Goal: Task Accomplishment & Management: Complete application form

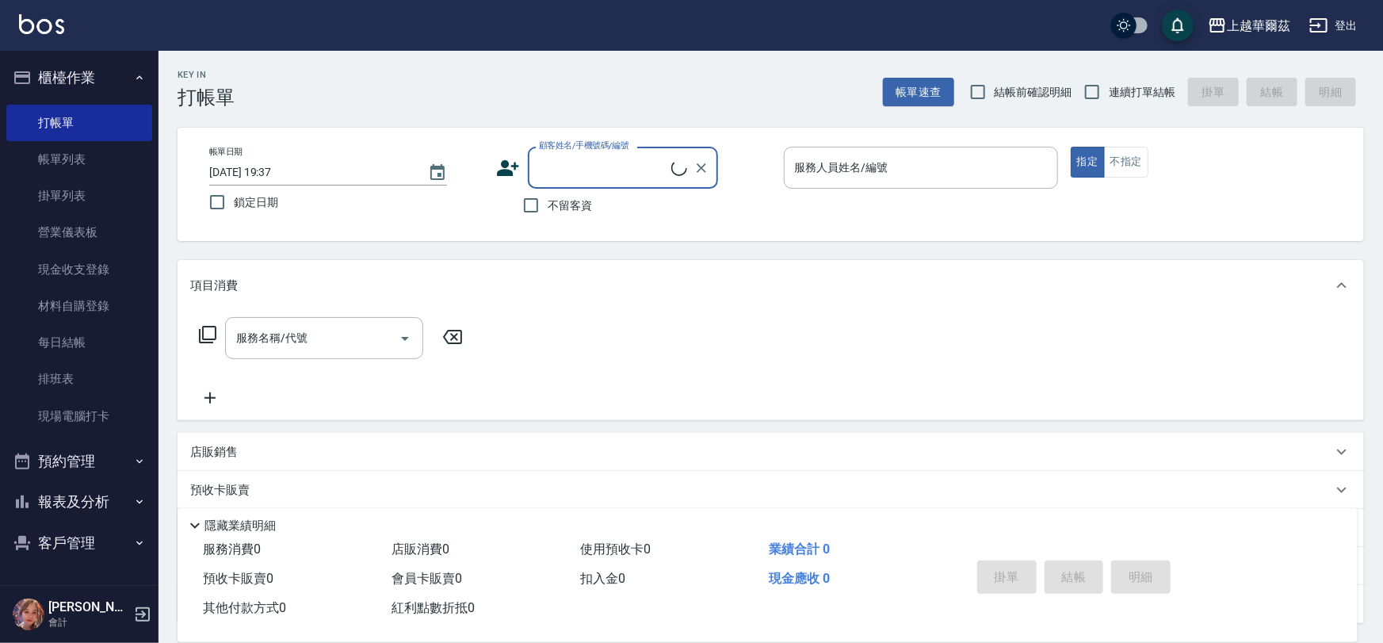
click at [1092, 82] on input "連續打單結帳" at bounding box center [1091, 91] width 33 height 33
checkbox input "true"
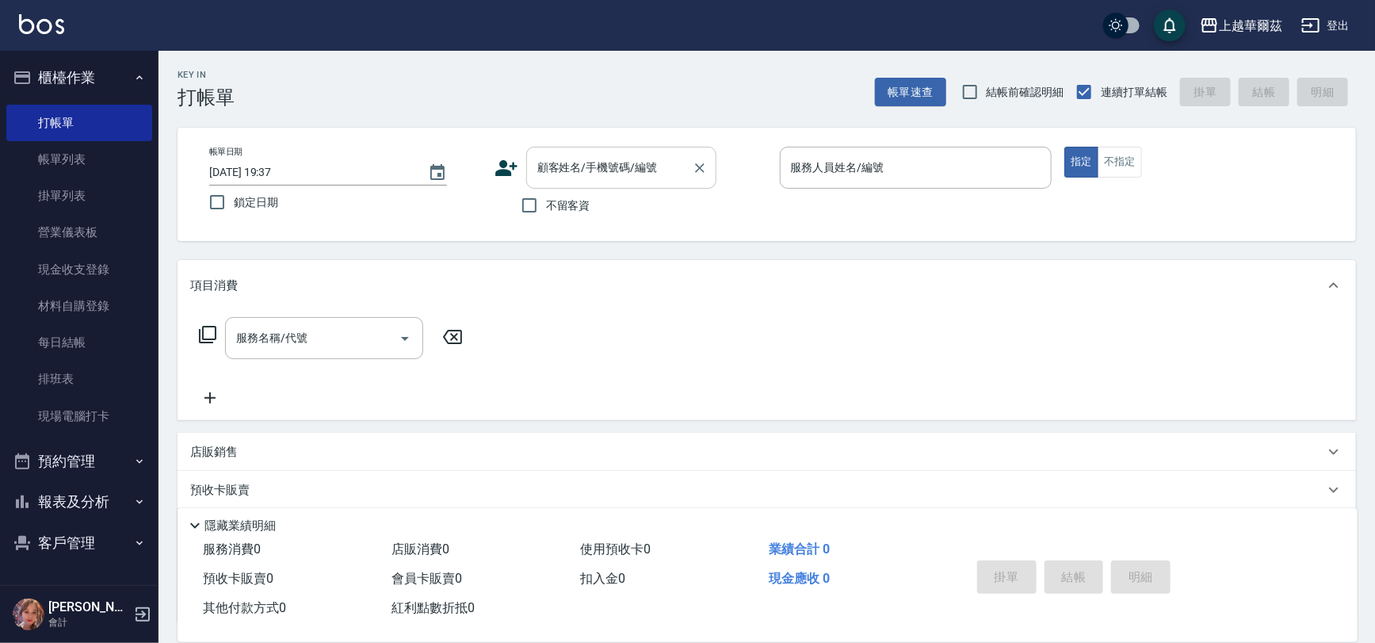
click at [568, 168] on div "顧客姓名/手機號碼/編號 顧客姓名/手機號碼/編號" at bounding box center [621, 168] width 190 height 42
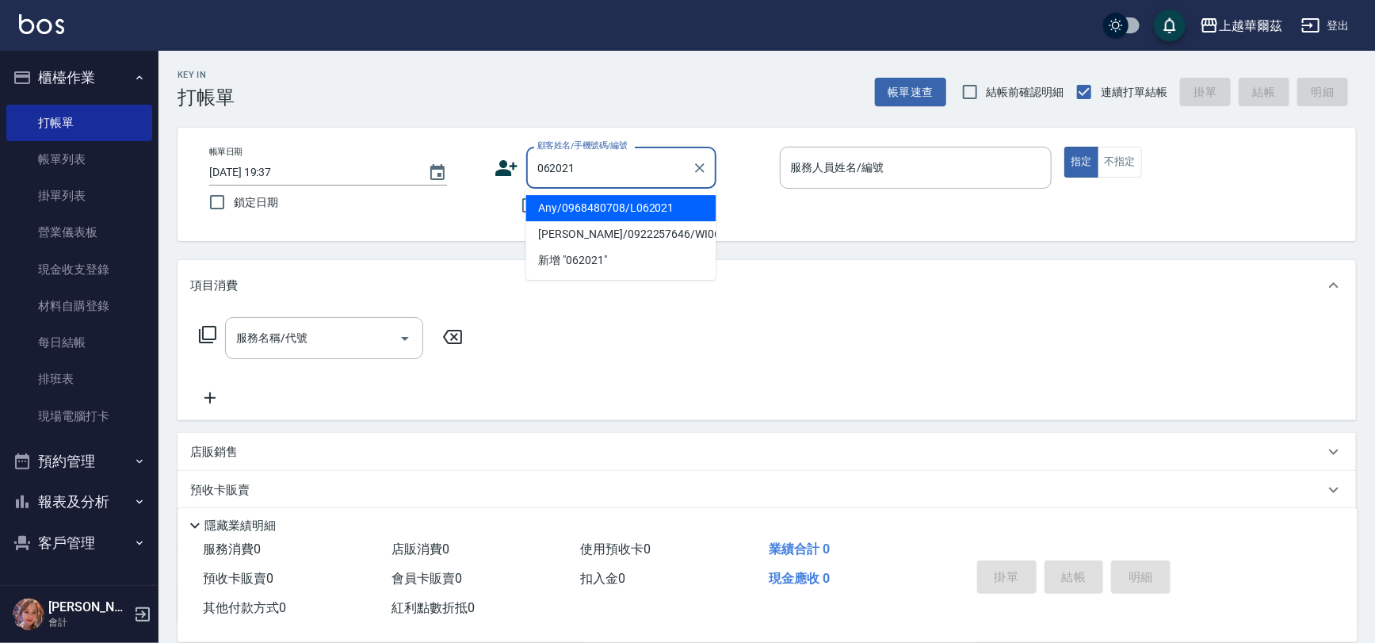
type input "Any/0968480708/L062021"
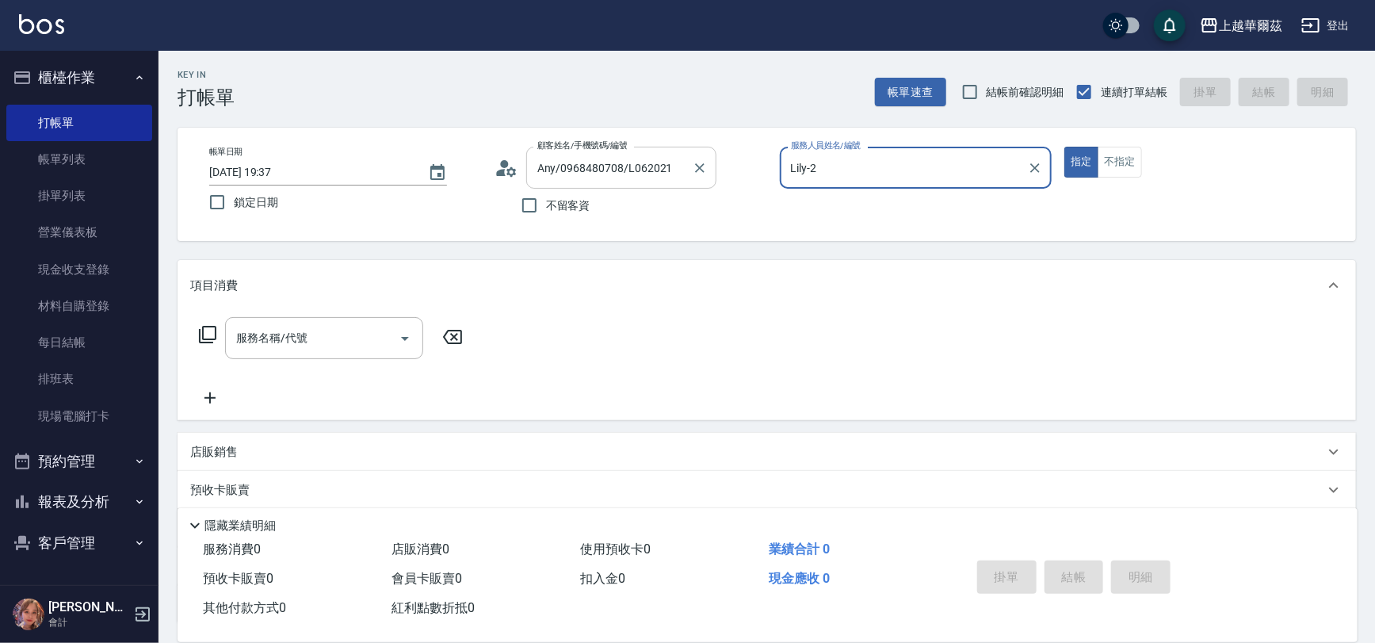
type input "Lily-2"
click at [1064, 147] on button "指定" at bounding box center [1081, 162] width 34 height 31
type button "true"
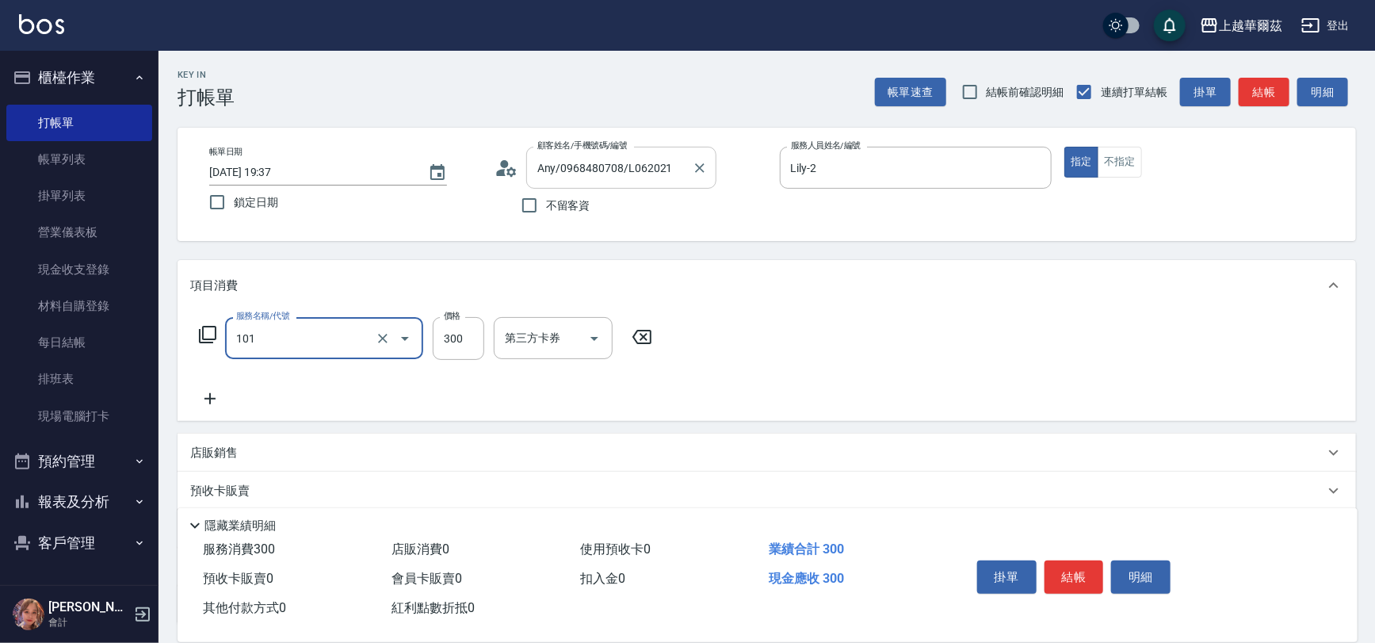
type input "洗髮300(101)"
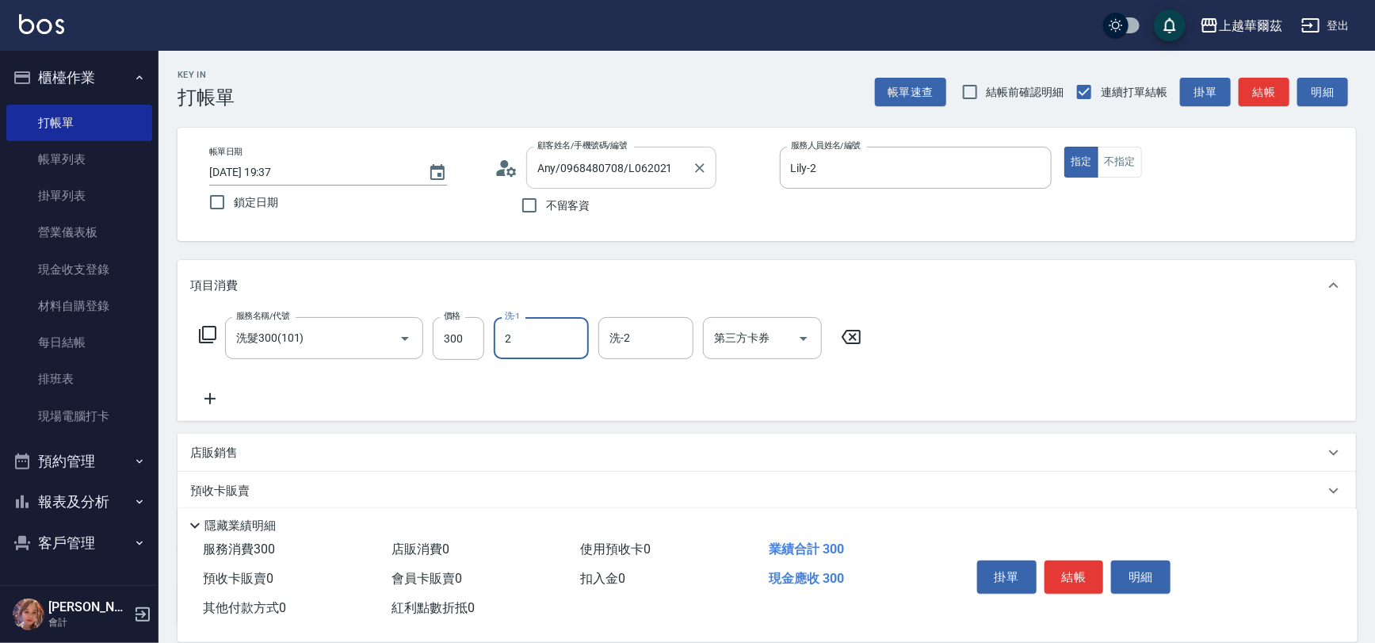
type input "Lily-2"
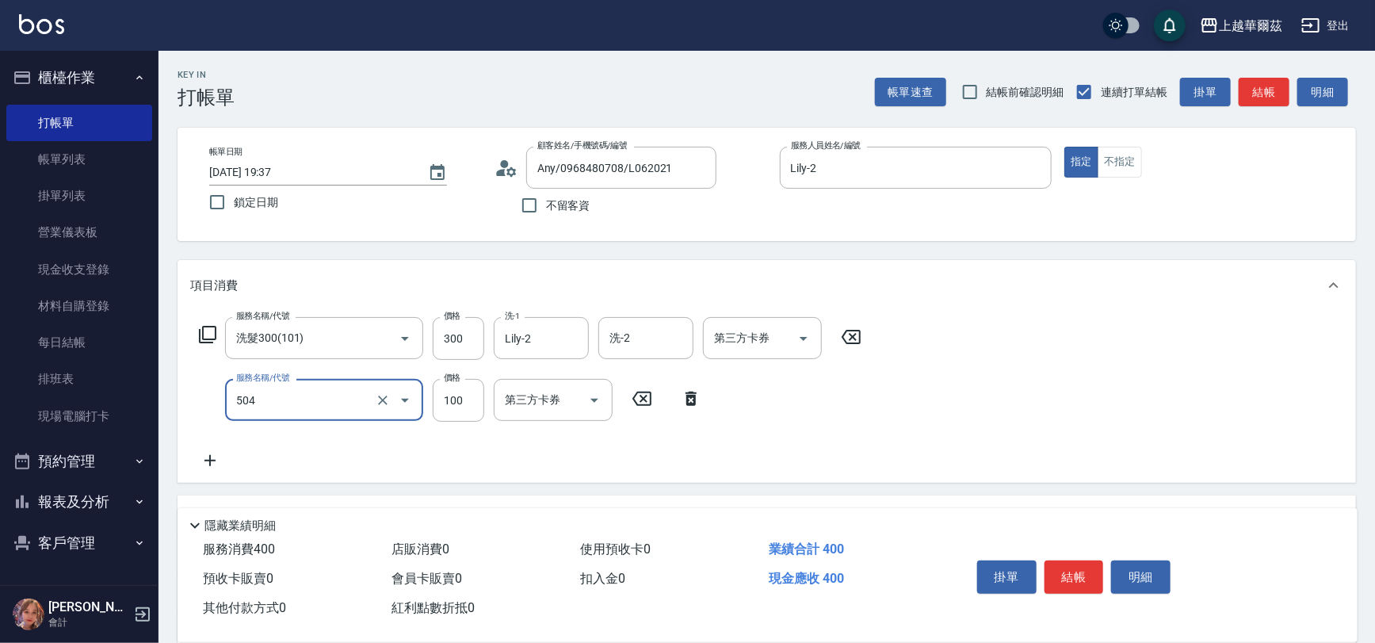
type input "電棒造型(504)"
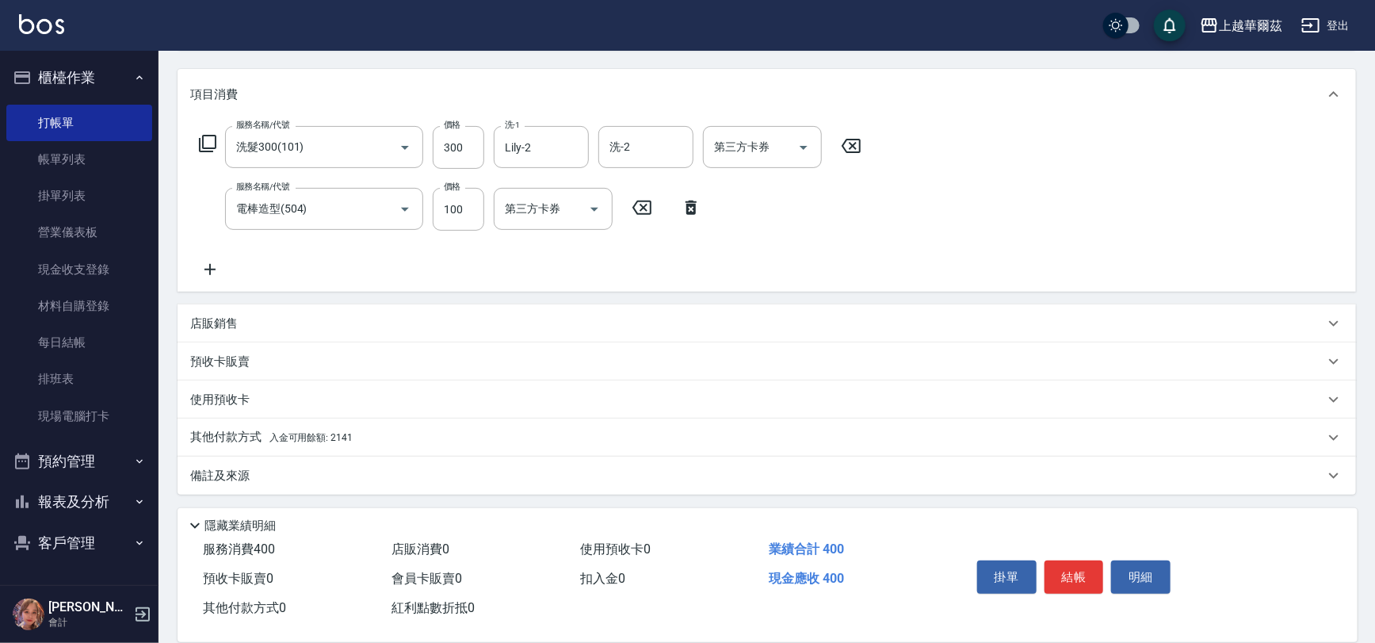
click at [405, 434] on div "其他付款方式 入金可用餘額: 2141" at bounding box center [757, 437] width 1134 height 17
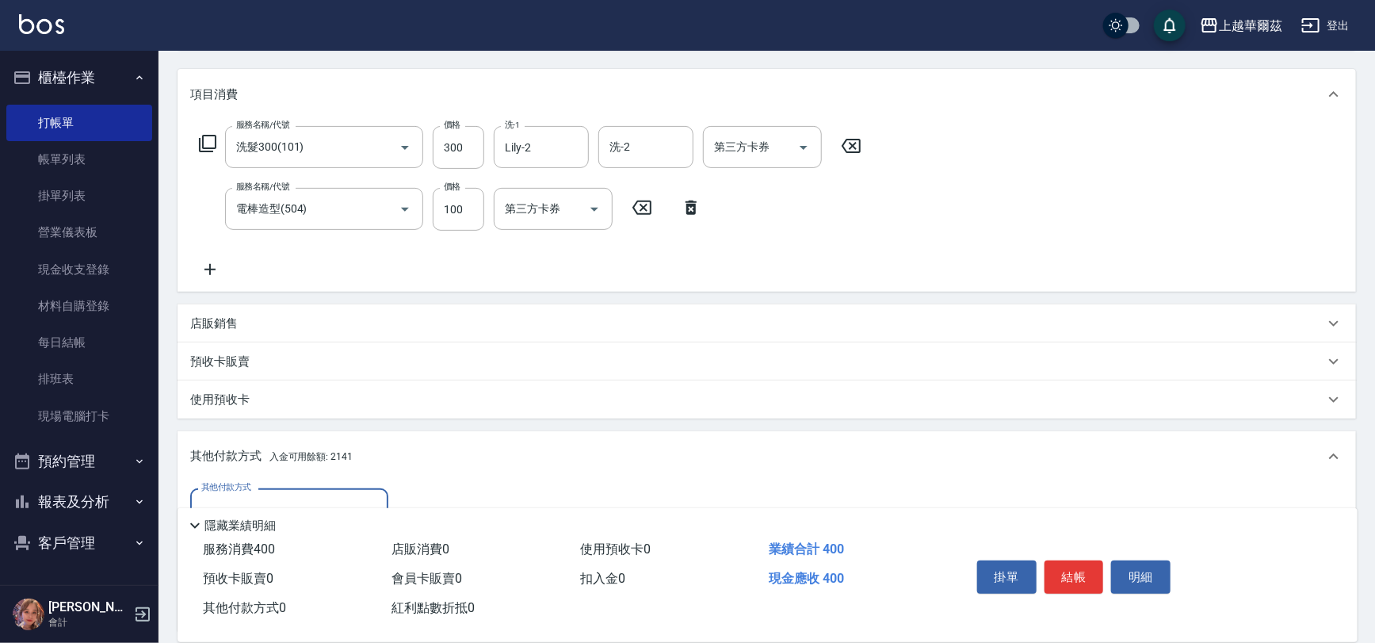
scroll to position [378, 0]
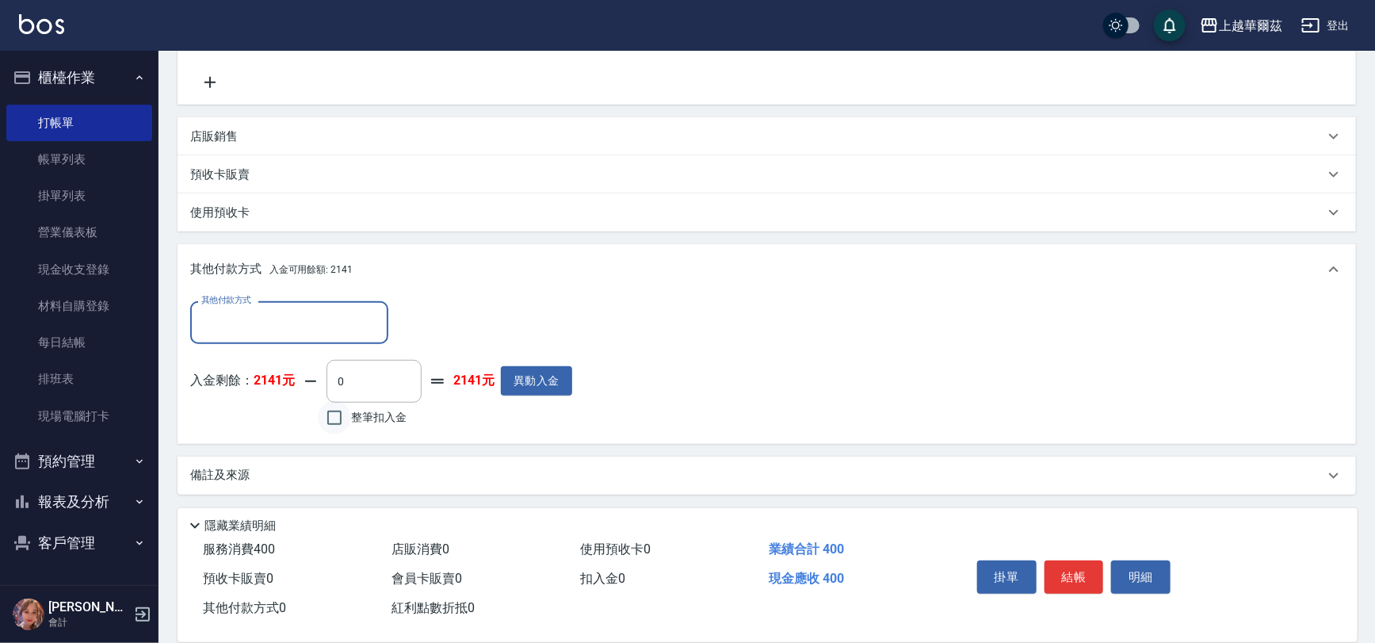
click at [333, 426] on input "整筆扣入金" at bounding box center [334, 417] width 33 height 33
checkbox input "true"
type input "400"
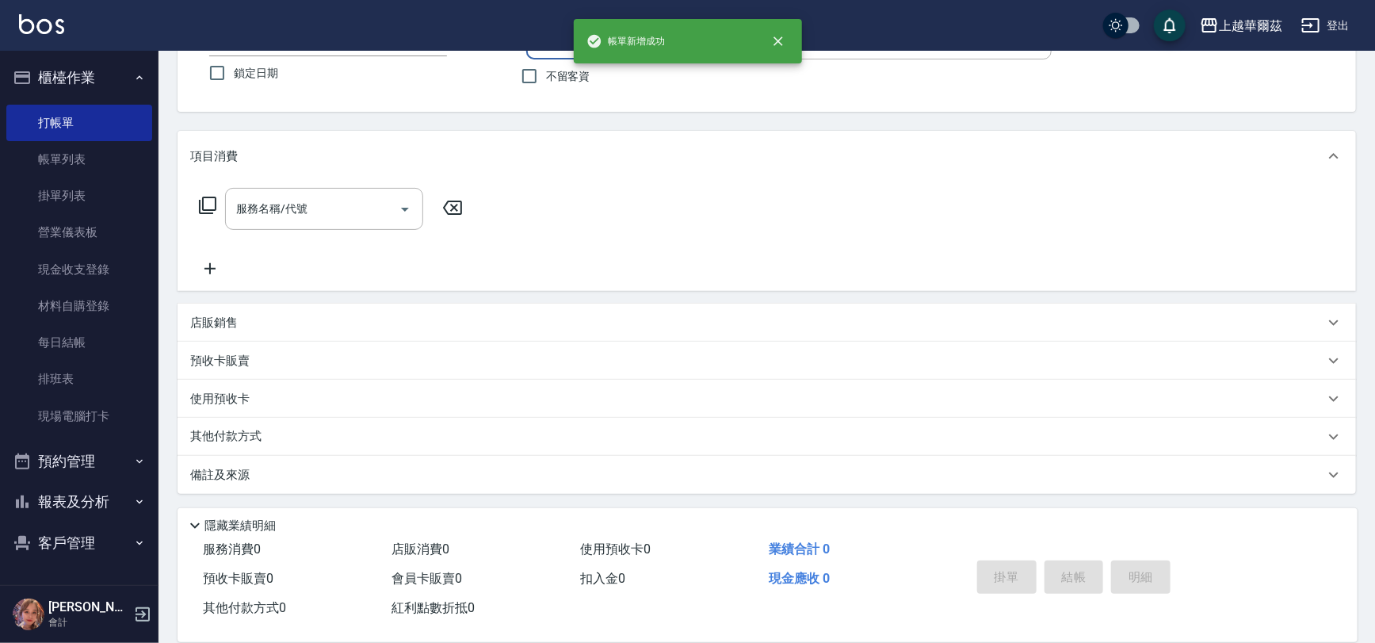
scroll to position [0, 0]
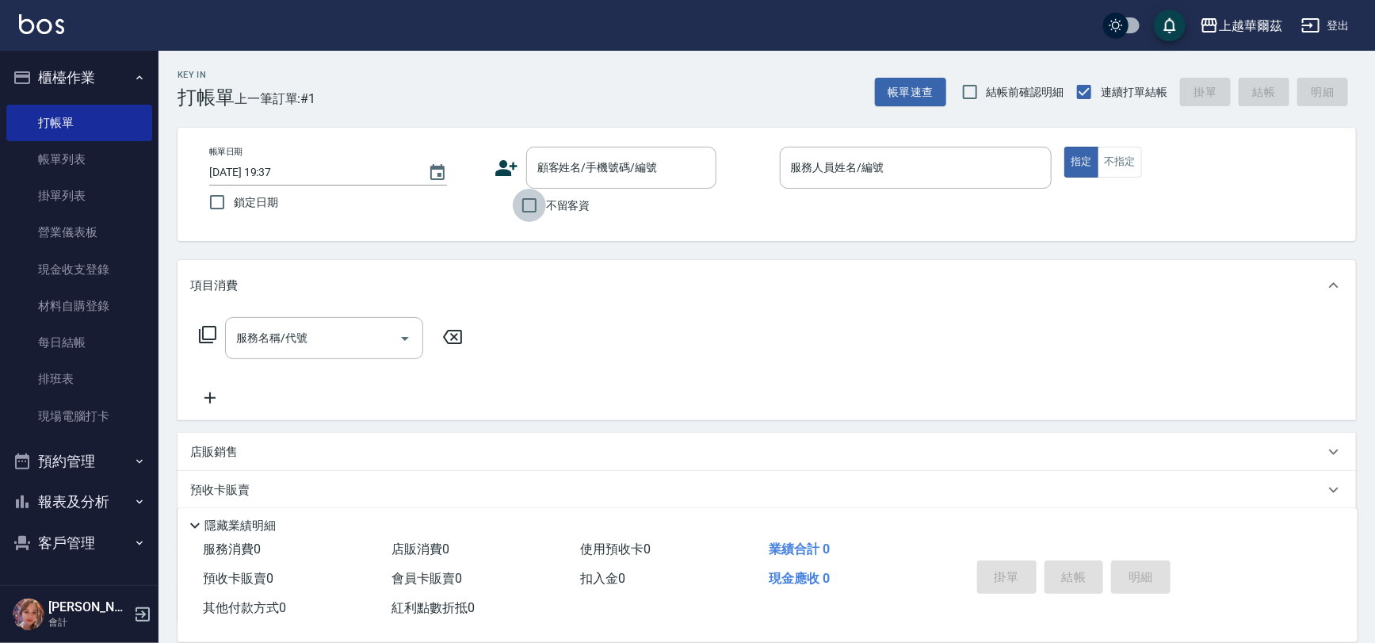
click at [545, 210] on input "不留客資" at bounding box center [529, 205] width 33 height 33
checkbox input "true"
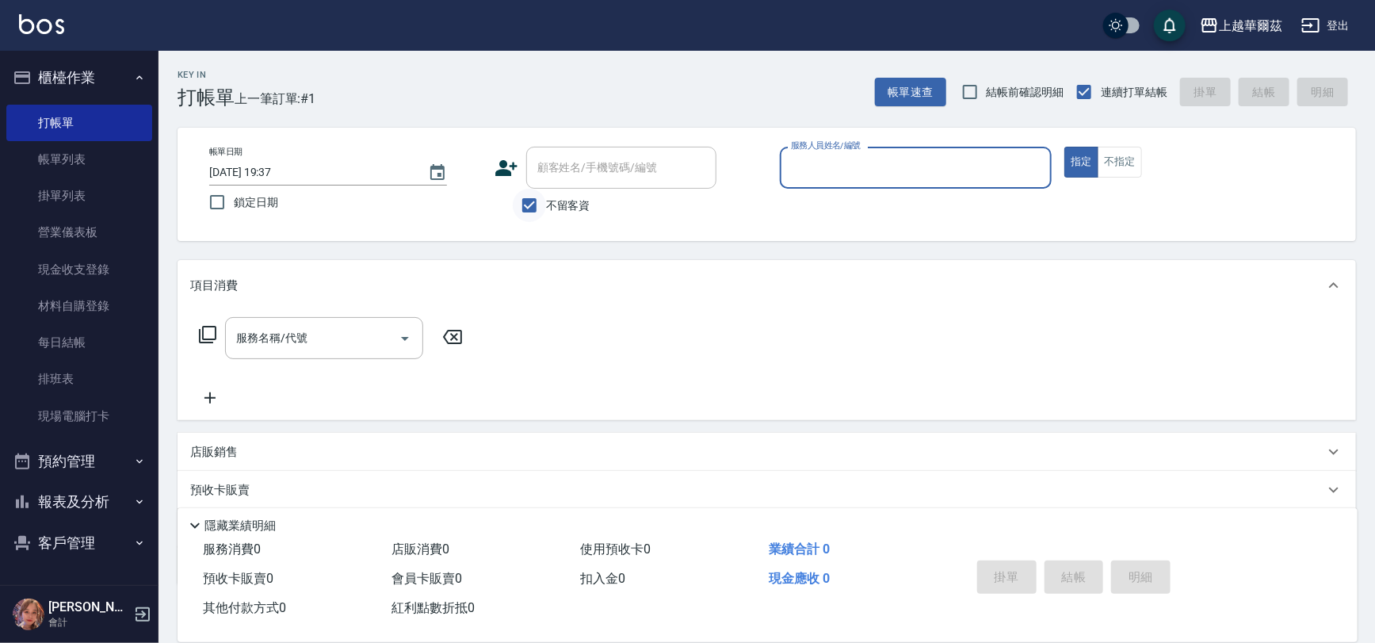
type input "2"
type input "[PERSON_NAME]-8"
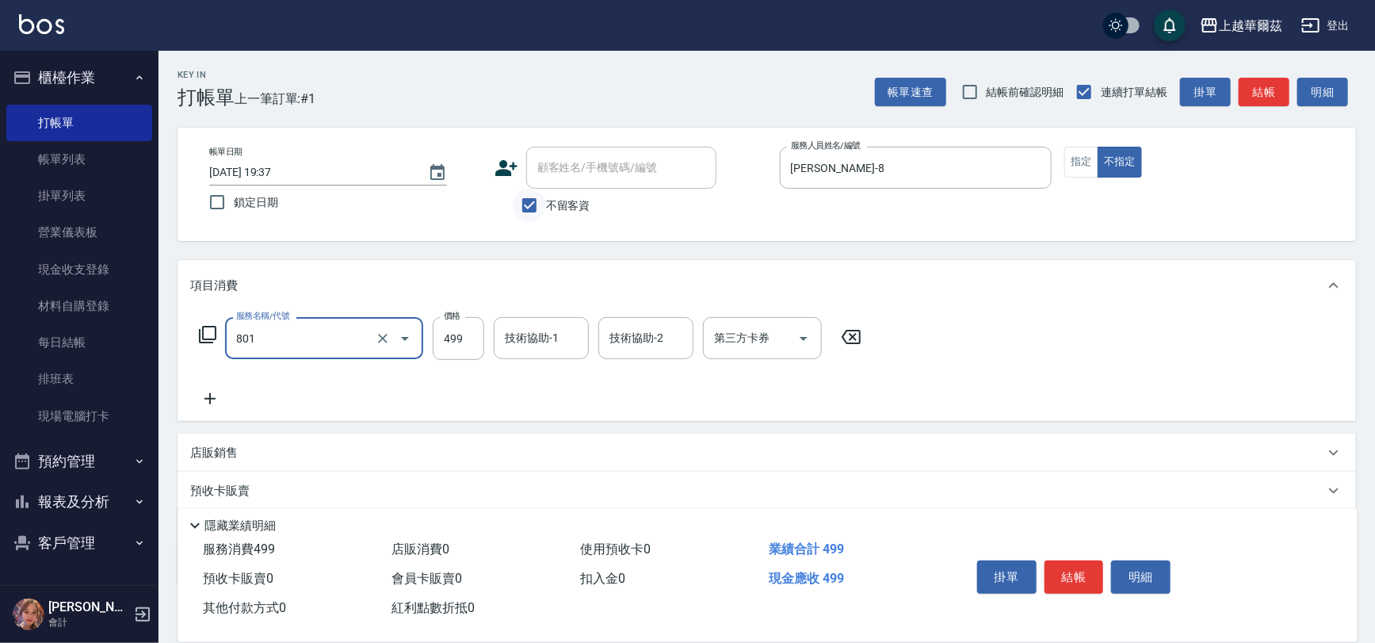
type input "舒壓洗499(801)"
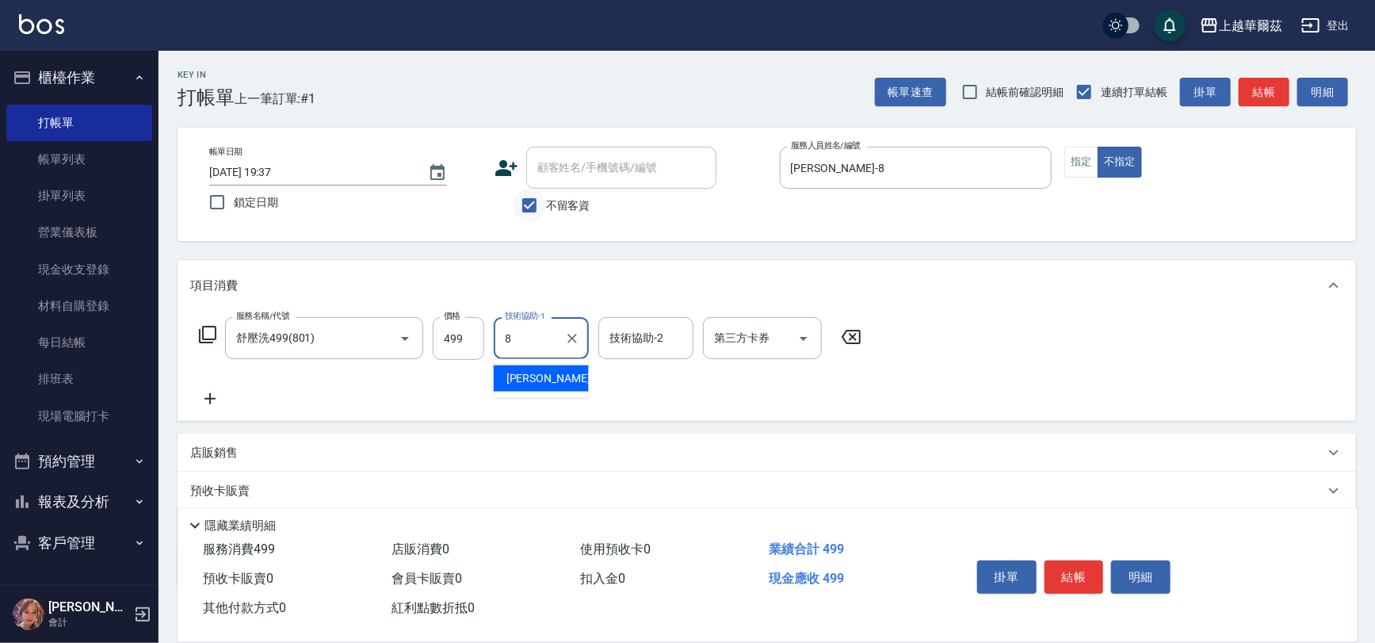
type input "[PERSON_NAME]-8"
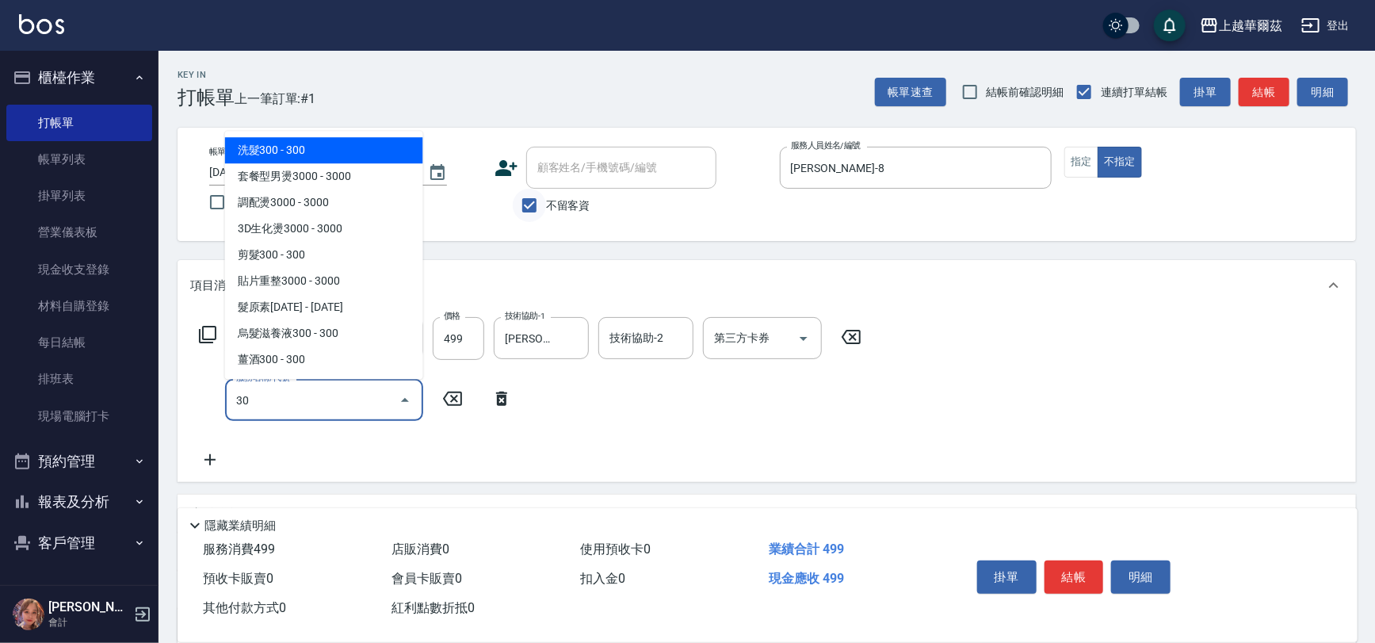
type input "303"
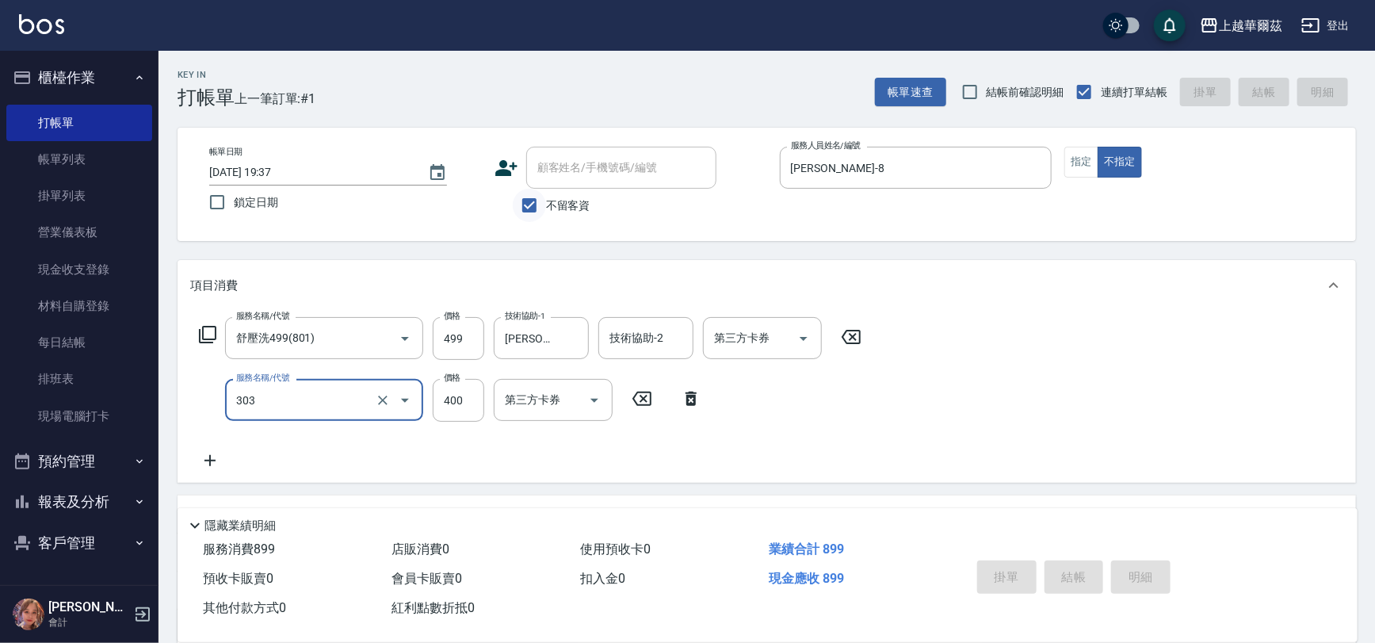
type input "[DATE] 19:38"
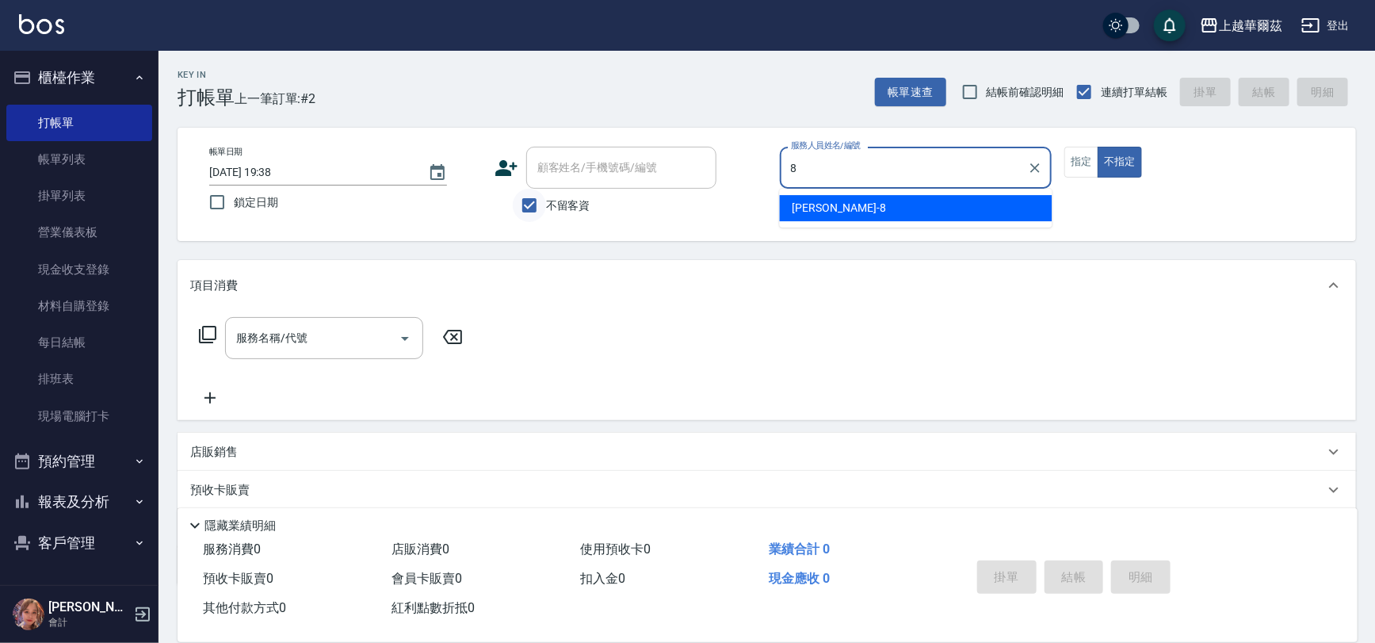
type input "[PERSON_NAME]-8"
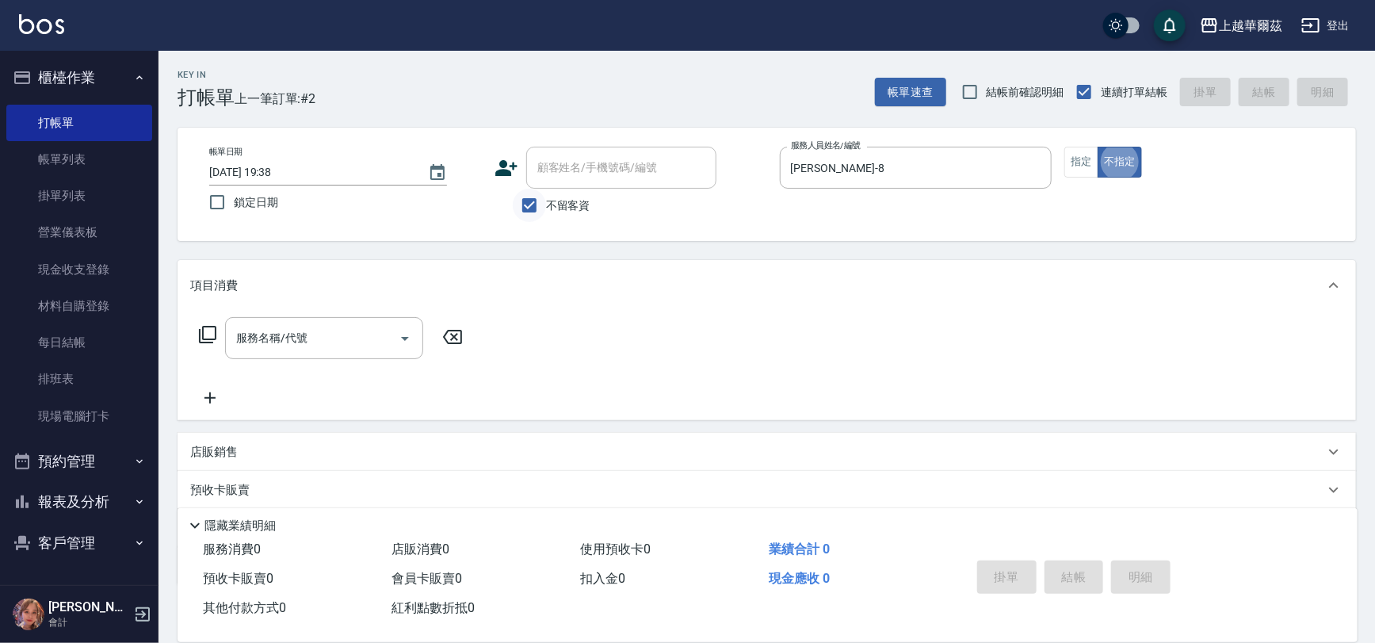
type button "false"
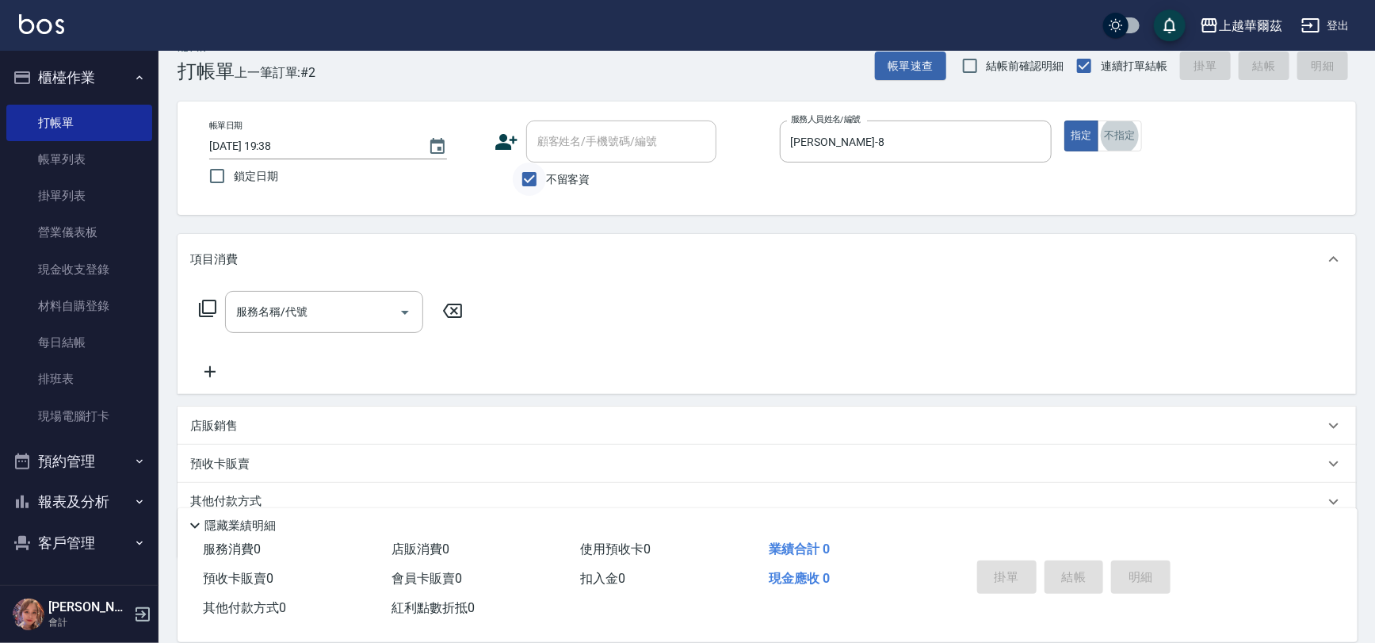
scroll to position [29, 0]
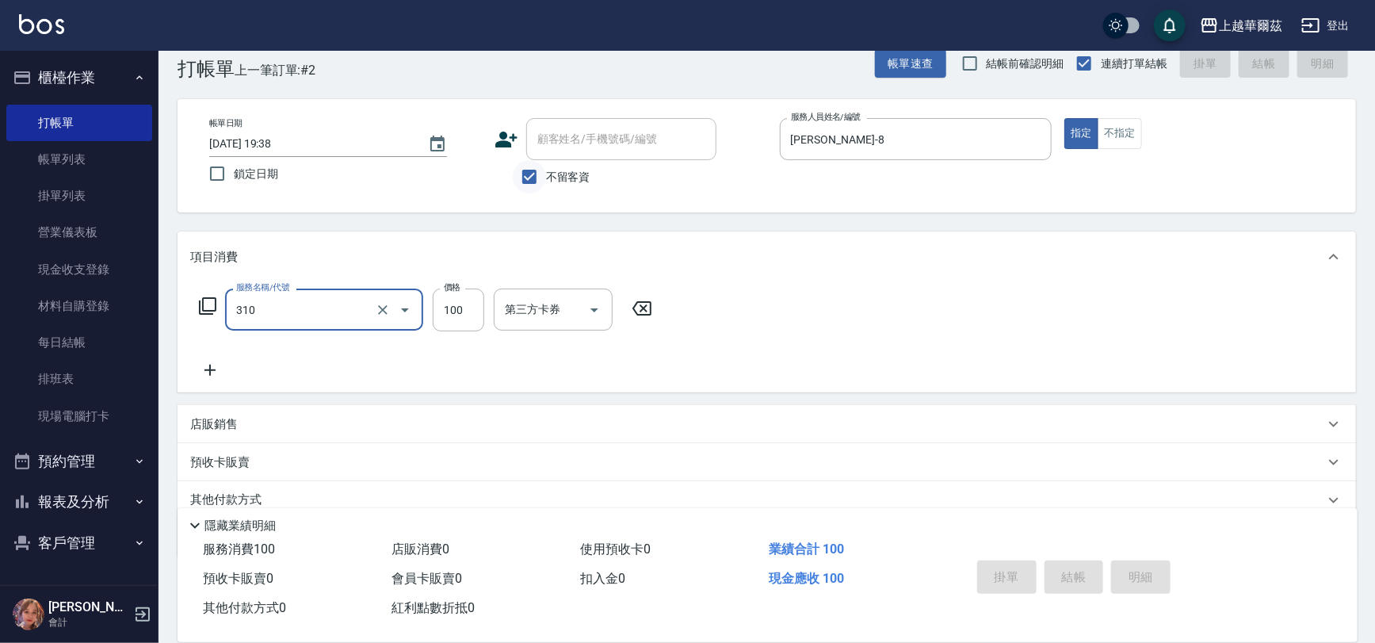
type input "310"
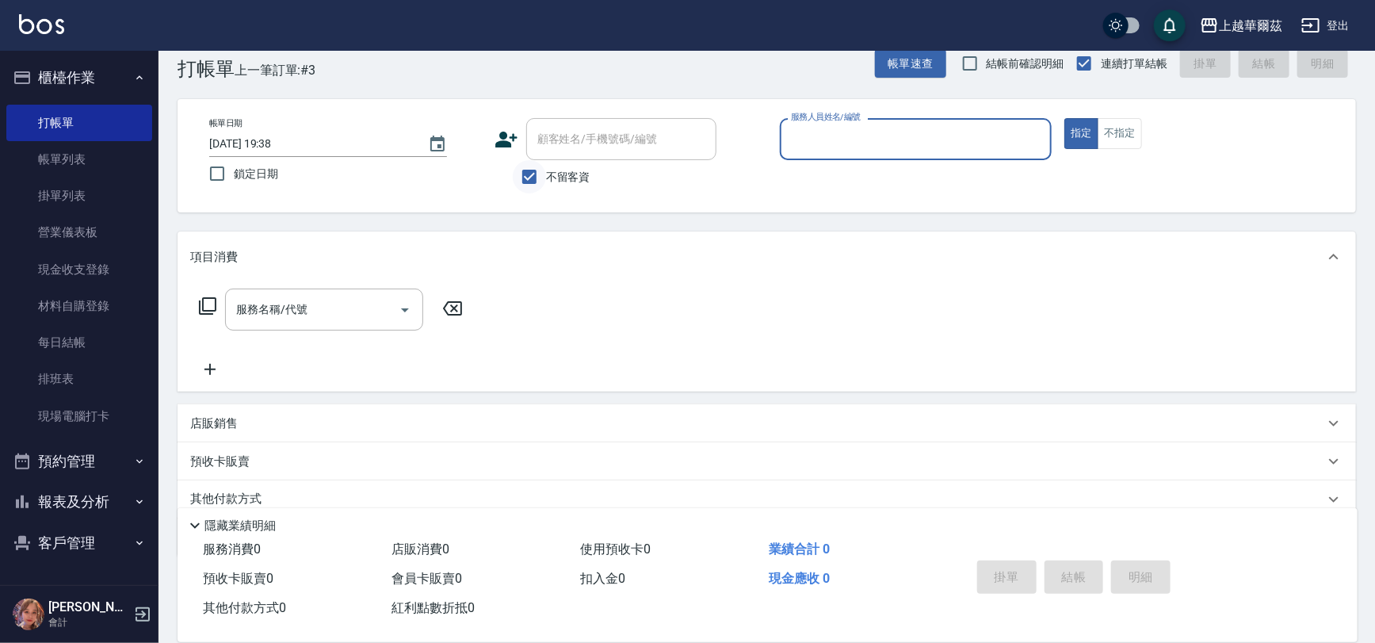
click at [531, 181] on input "不留客資" at bounding box center [529, 176] width 33 height 33
checkbox input "false"
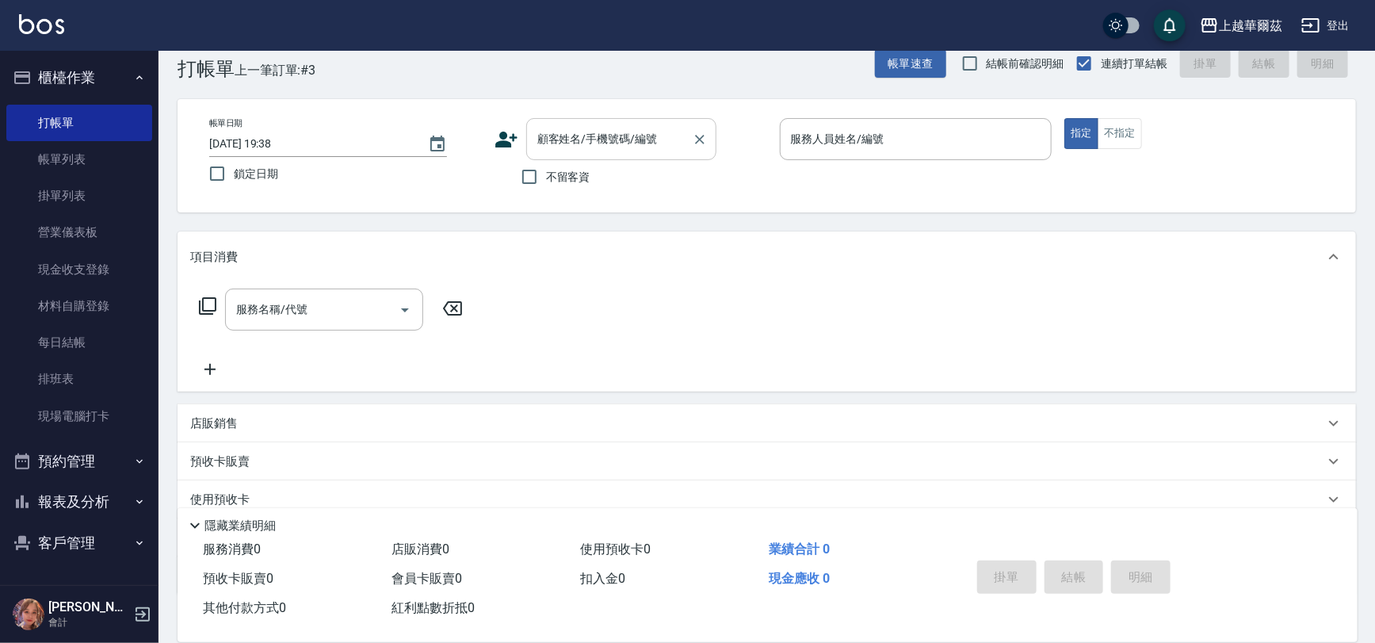
click at [567, 135] on div "顧客姓名/手機號碼/編號 顧客姓名/手機號碼/編號" at bounding box center [621, 139] width 190 height 42
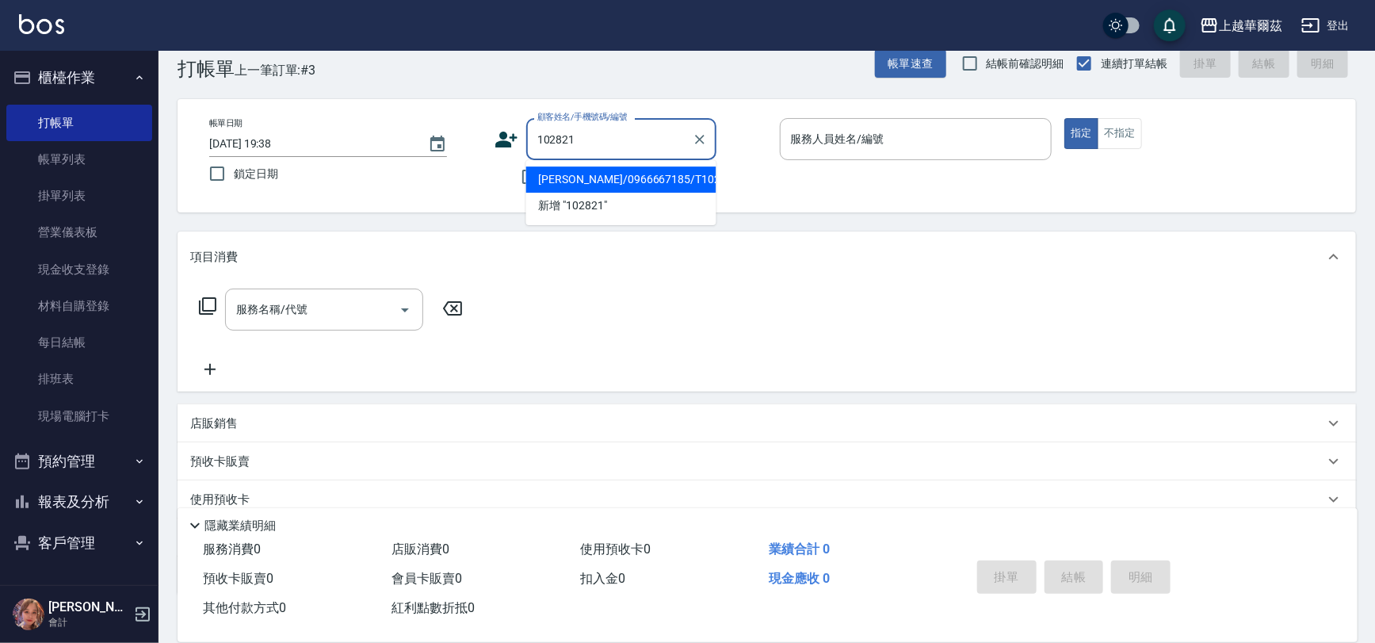
type input "[PERSON_NAME]/0966667185/T102821"
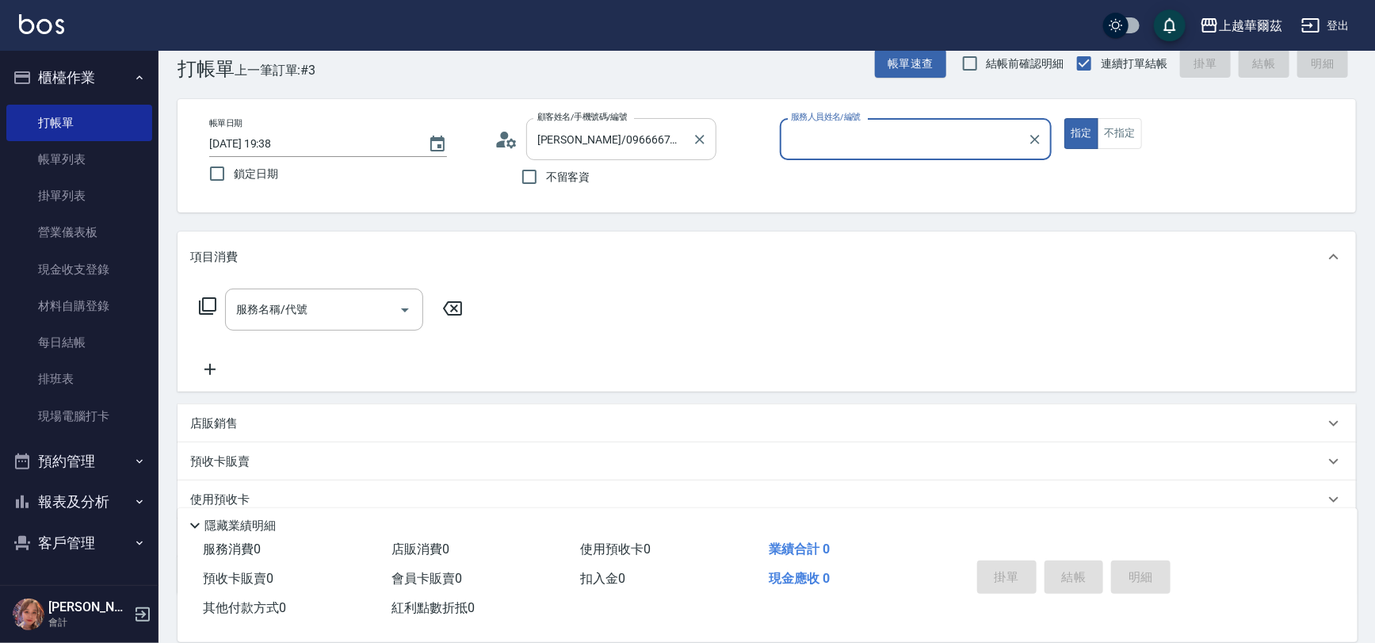
type input "[PERSON_NAME]-8"
click at [1064, 118] on button "指定" at bounding box center [1081, 133] width 34 height 31
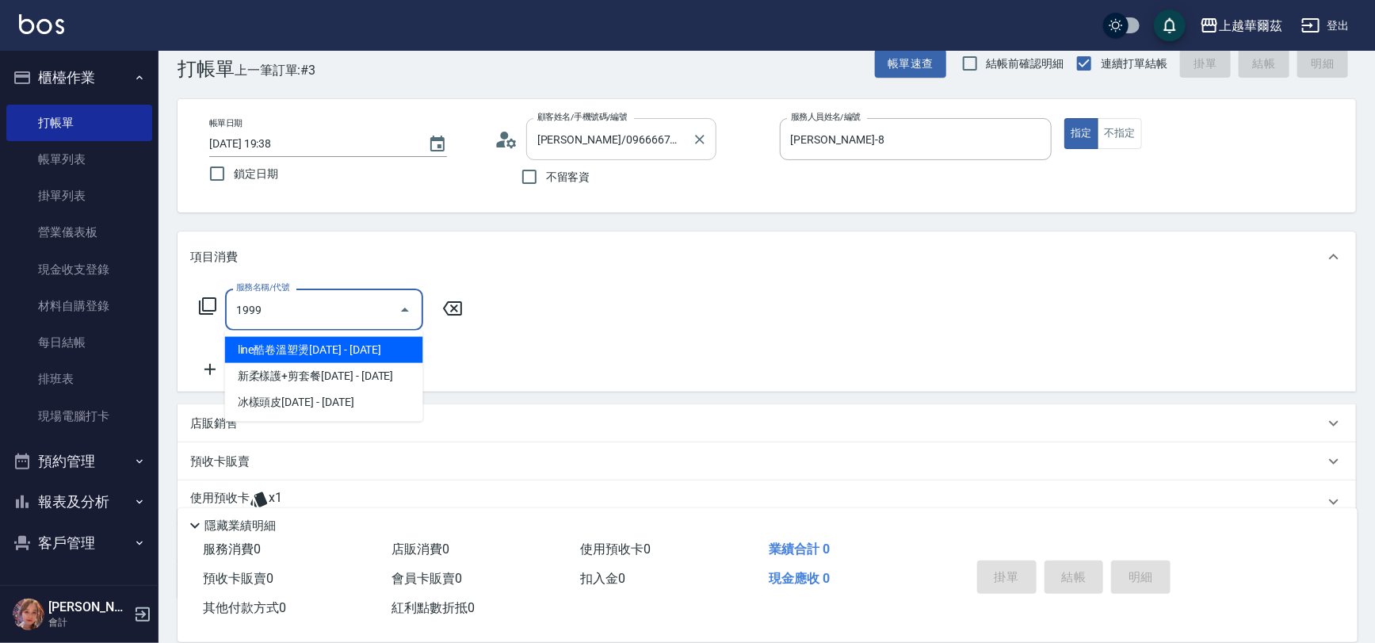
type input "line酷卷溫塑燙1999(211)"
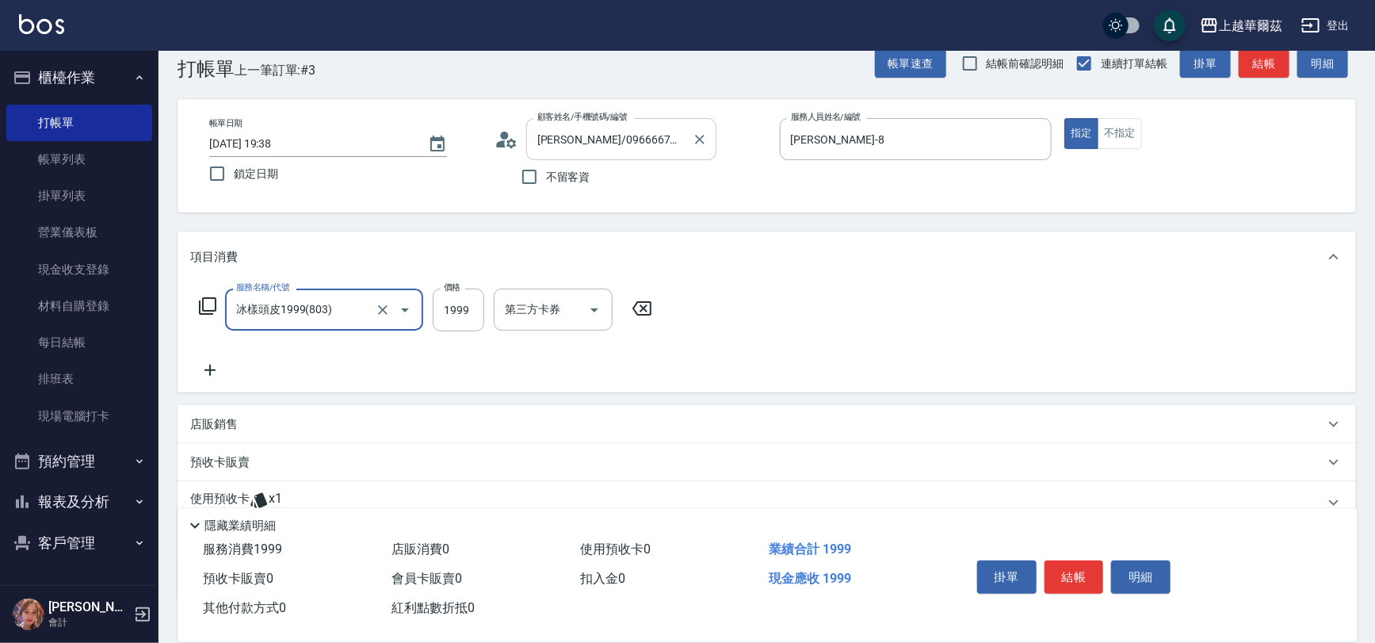
type input "冰樣頭皮1999(803)"
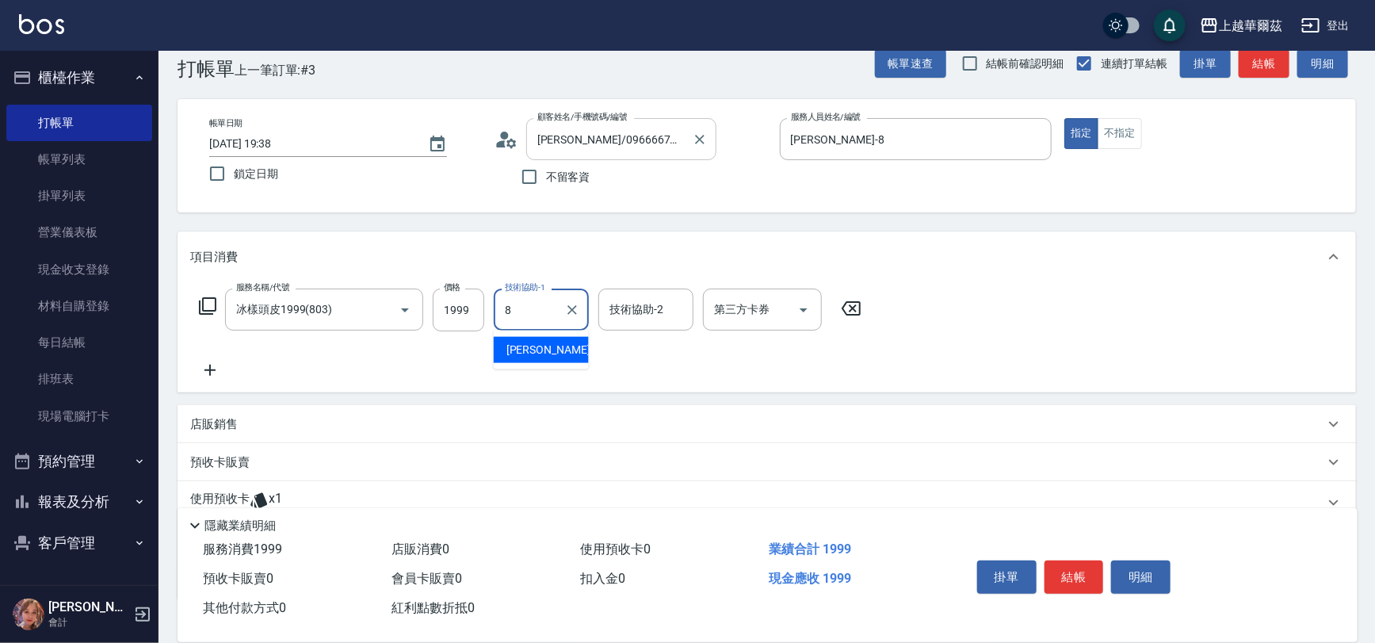
type input "[PERSON_NAME]-8"
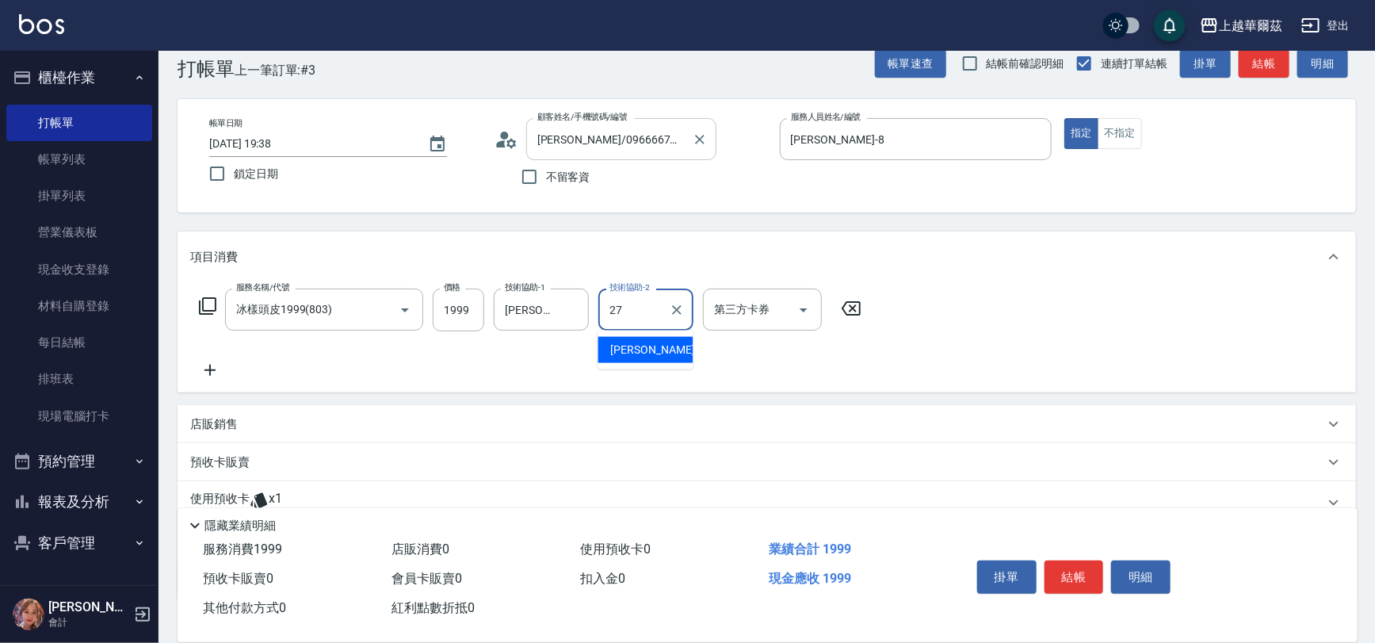
type input "Sandy-27"
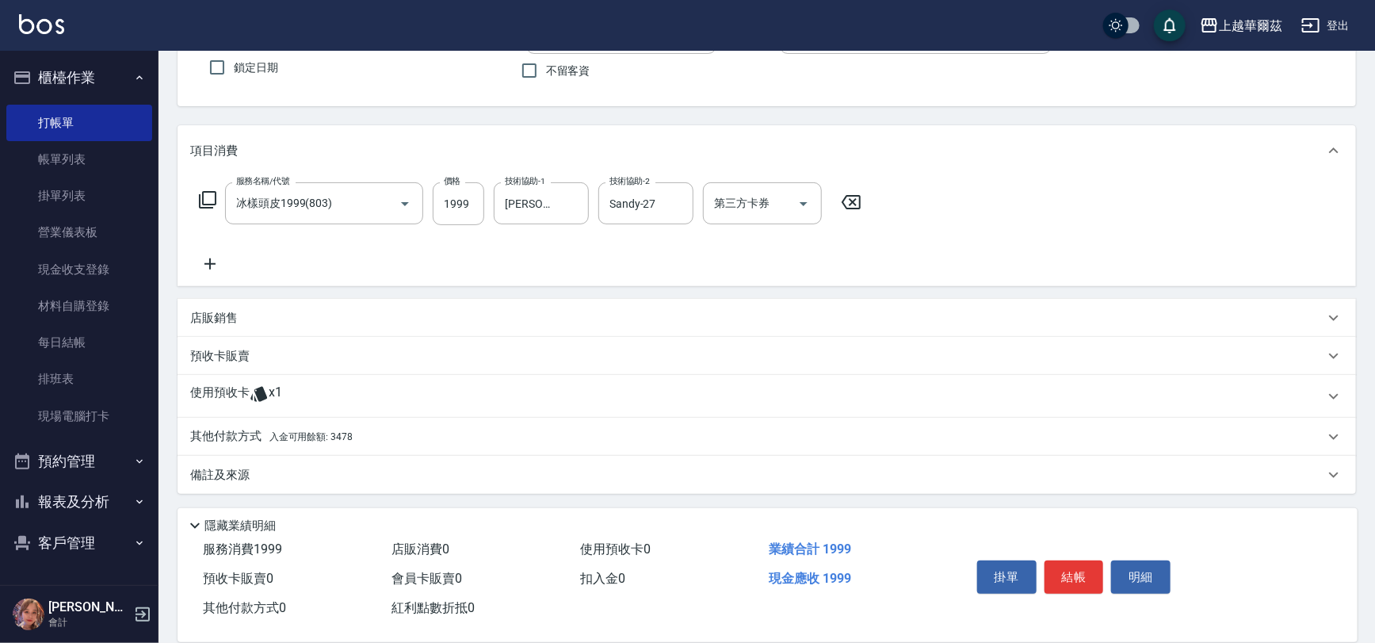
click at [460, 439] on div "其他付款方式 入金可用餘額: 3478" at bounding box center [757, 436] width 1134 height 17
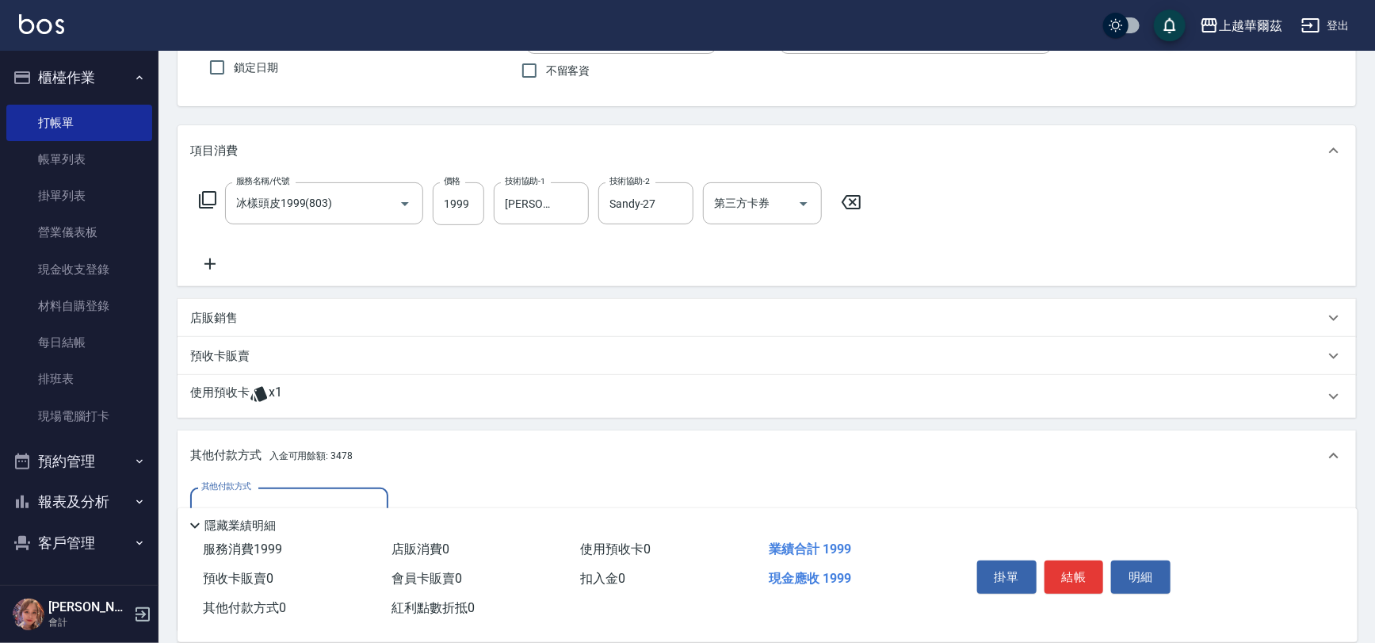
scroll to position [320, 0]
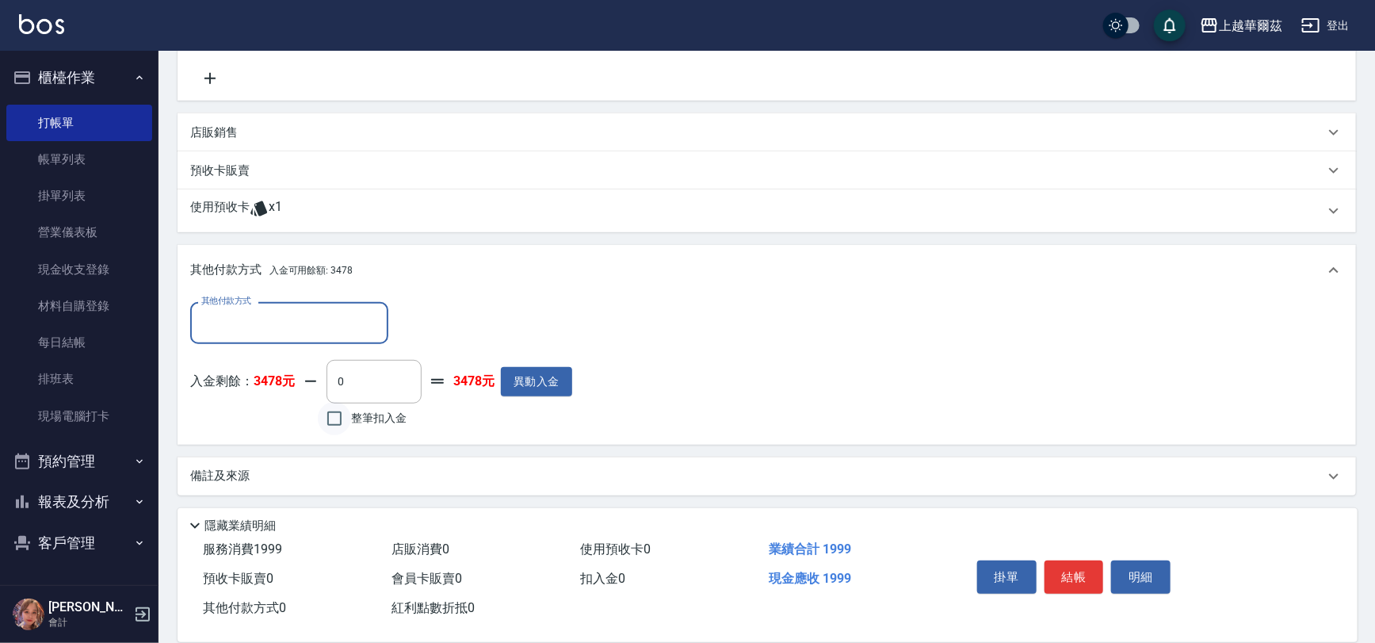
click at [345, 420] on input "整筆扣入金" at bounding box center [334, 418] width 33 height 33
checkbox input "true"
type input "1999"
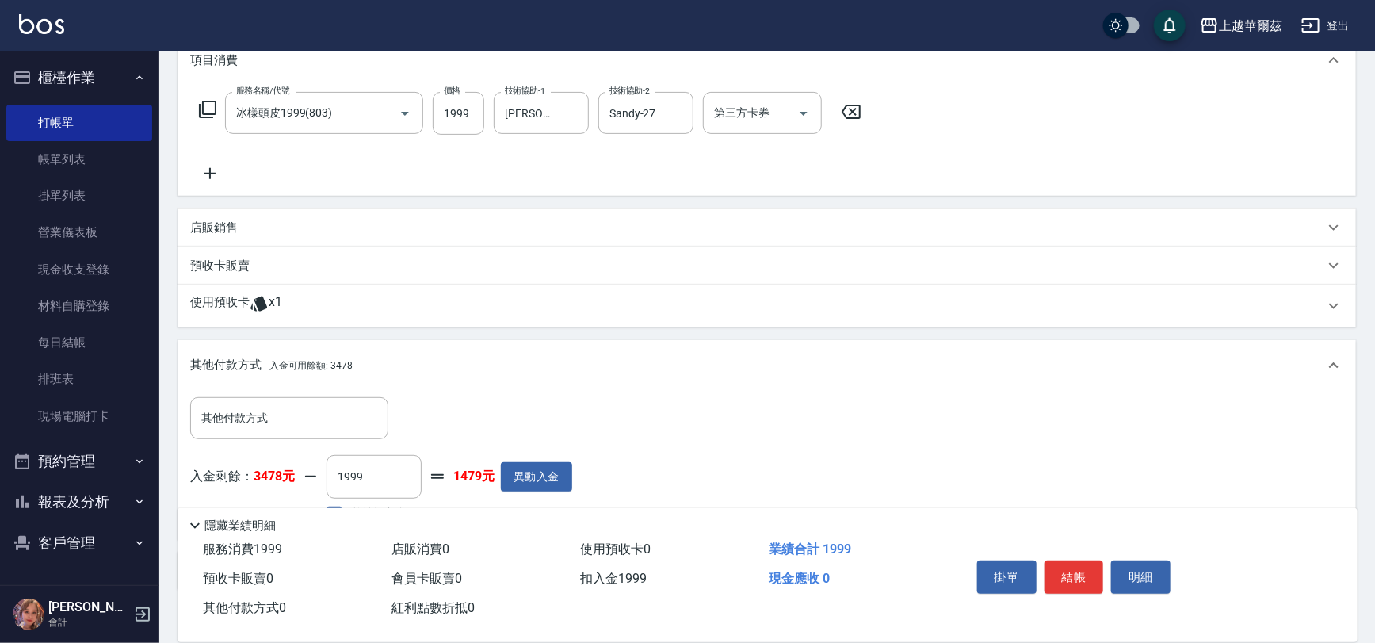
scroll to position [219, 0]
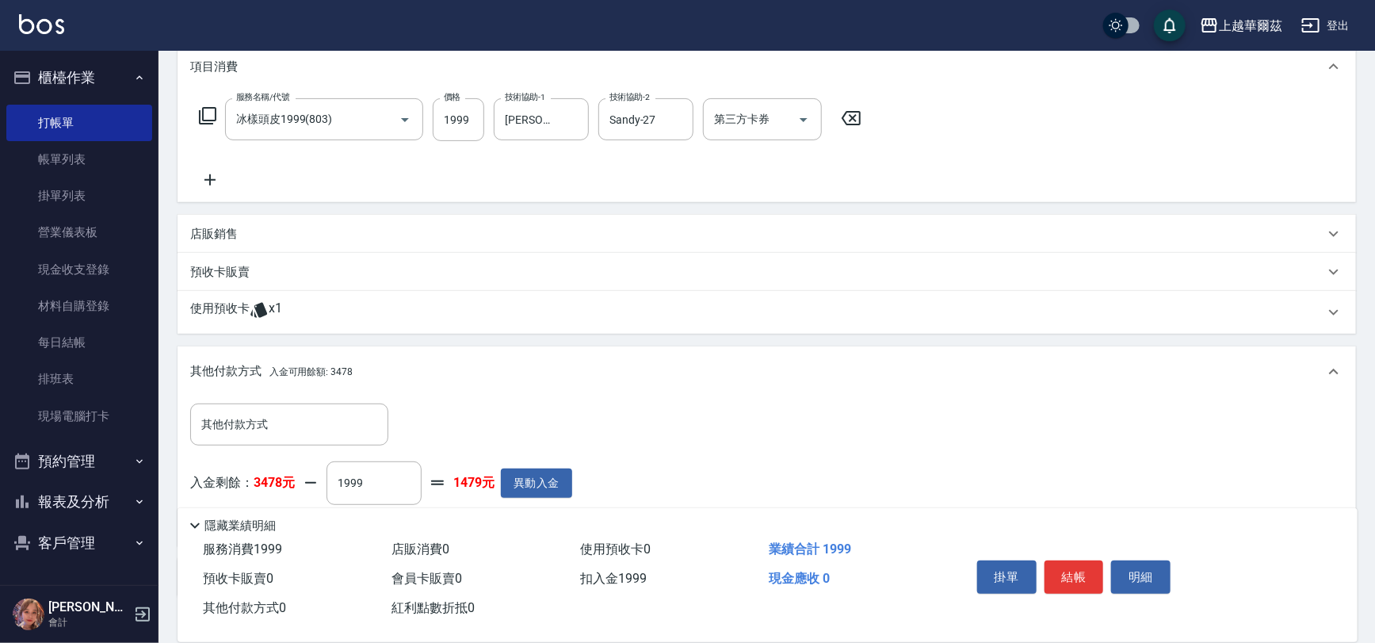
click at [195, 177] on icon at bounding box center [210, 179] width 40 height 19
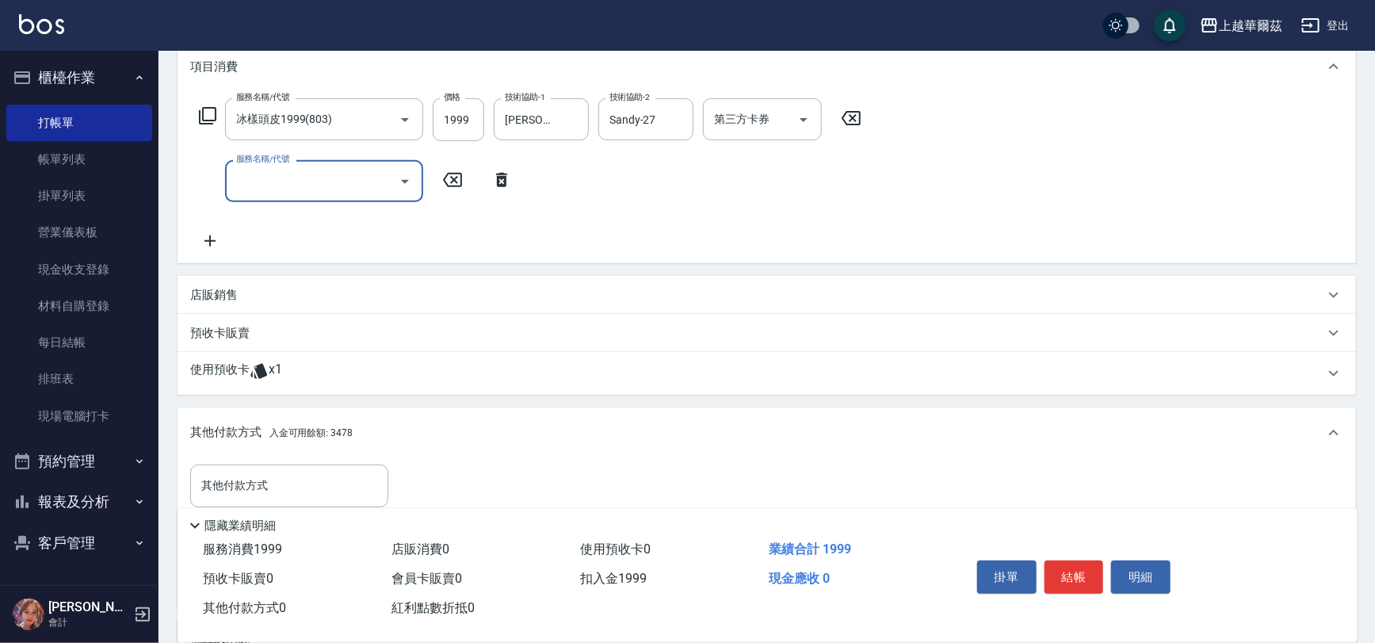
click at [255, 176] on input "服務名稱/代號" at bounding box center [312, 181] width 160 height 28
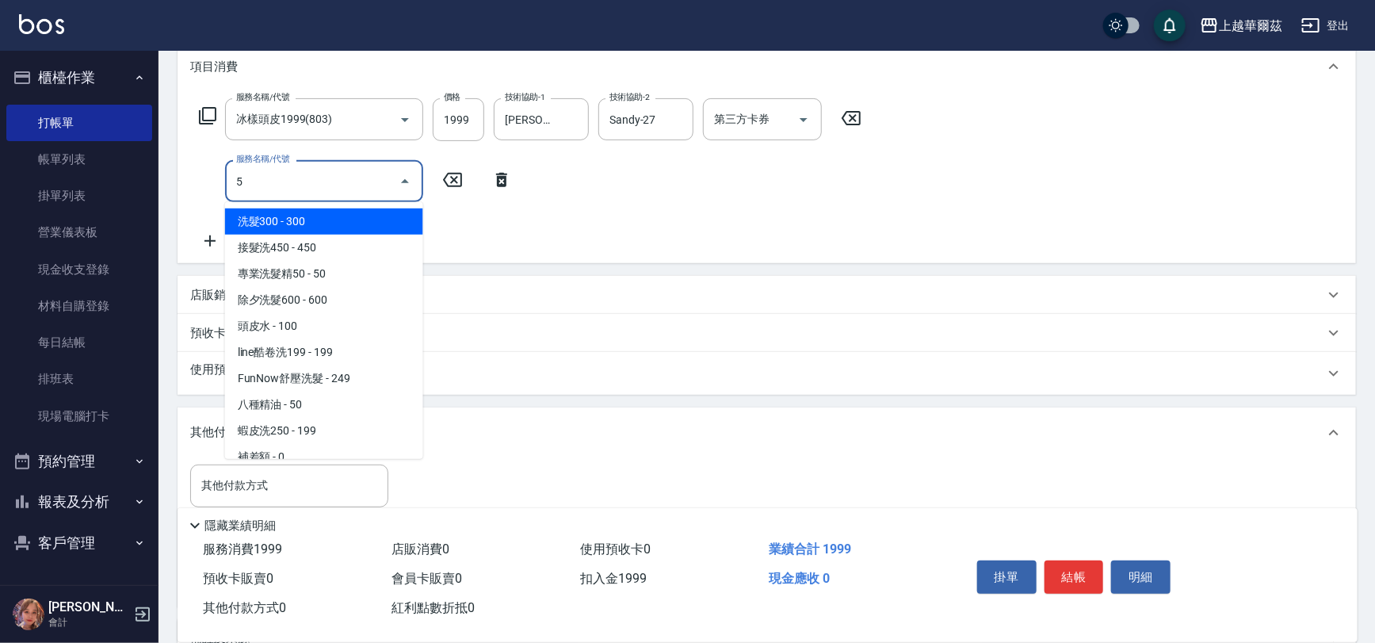
type input "50"
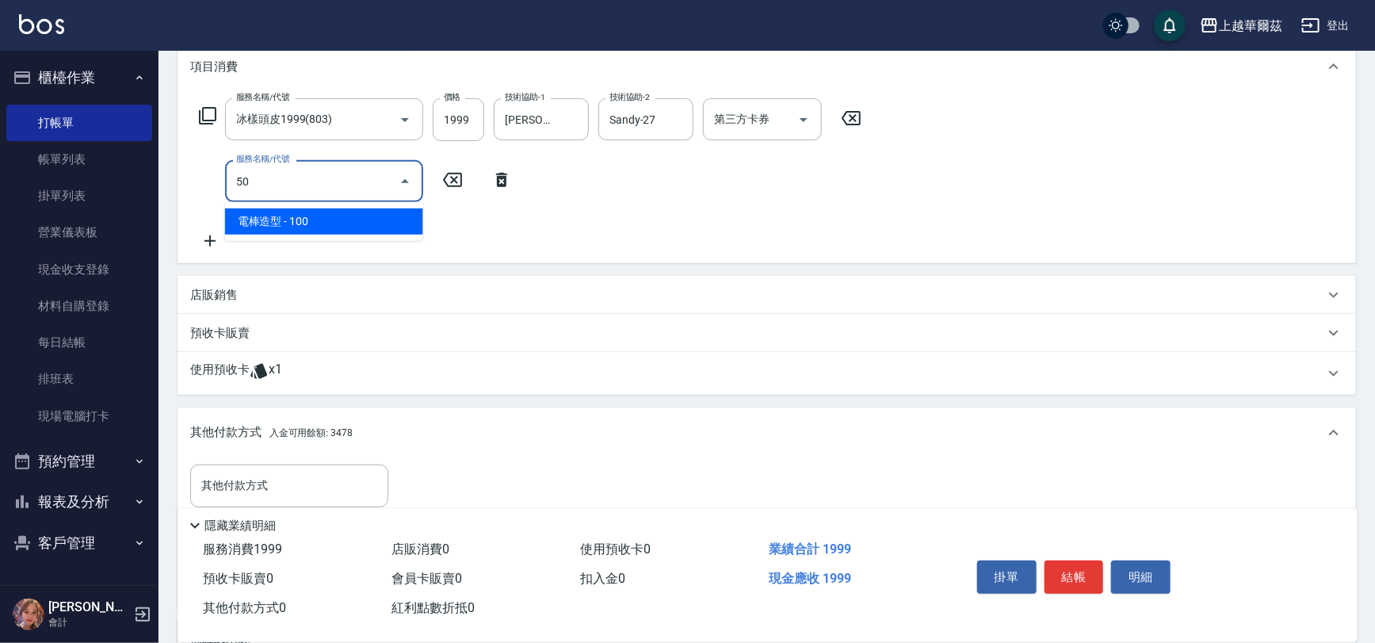
type input "0"
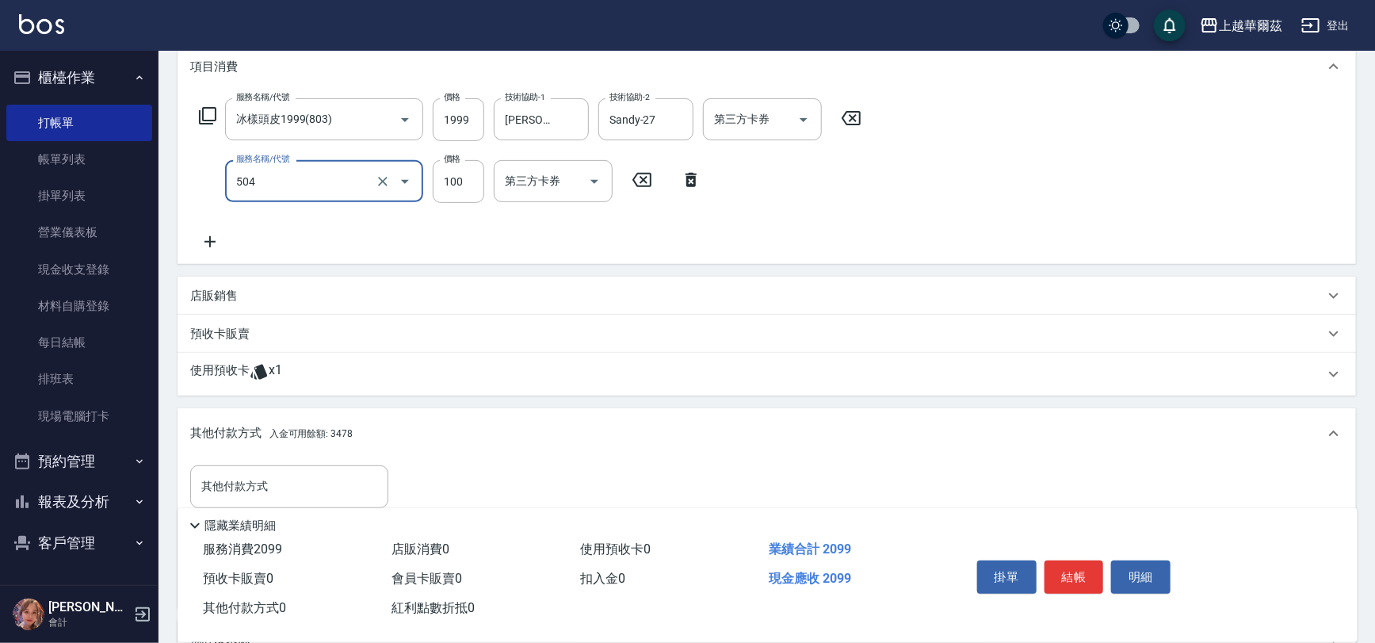
scroll to position [382, 0]
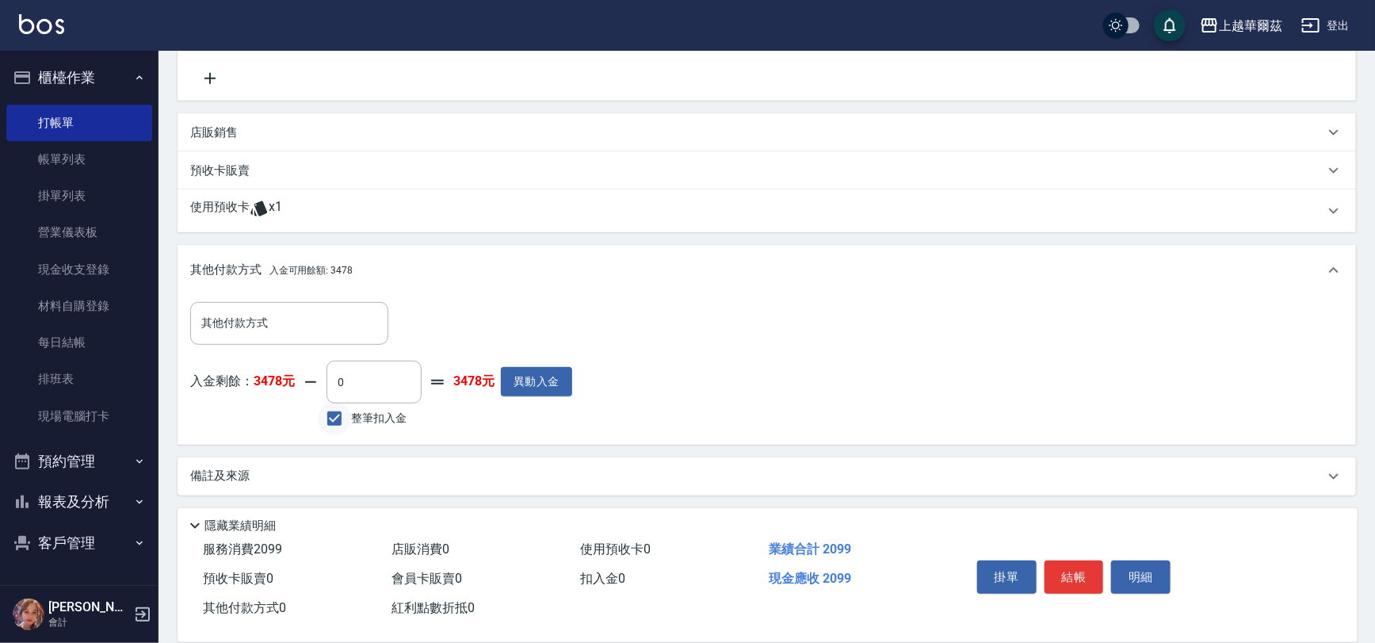
type input "電棒造型(504)"
click at [349, 420] on input "整筆扣入金" at bounding box center [334, 418] width 33 height 33
click at [340, 418] on input "整筆扣入金" at bounding box center [334, 418] width 33 height 33
checkbox input "true"
type input "2099"
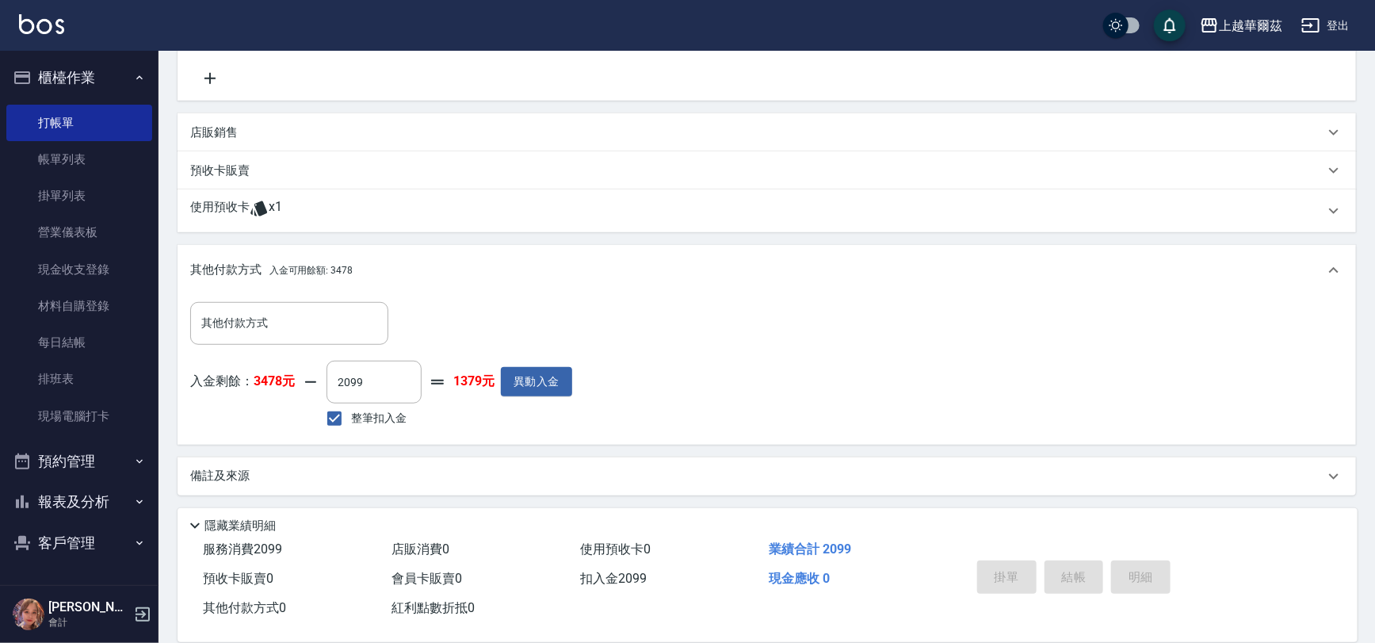
type input "[DATE] 19:39"
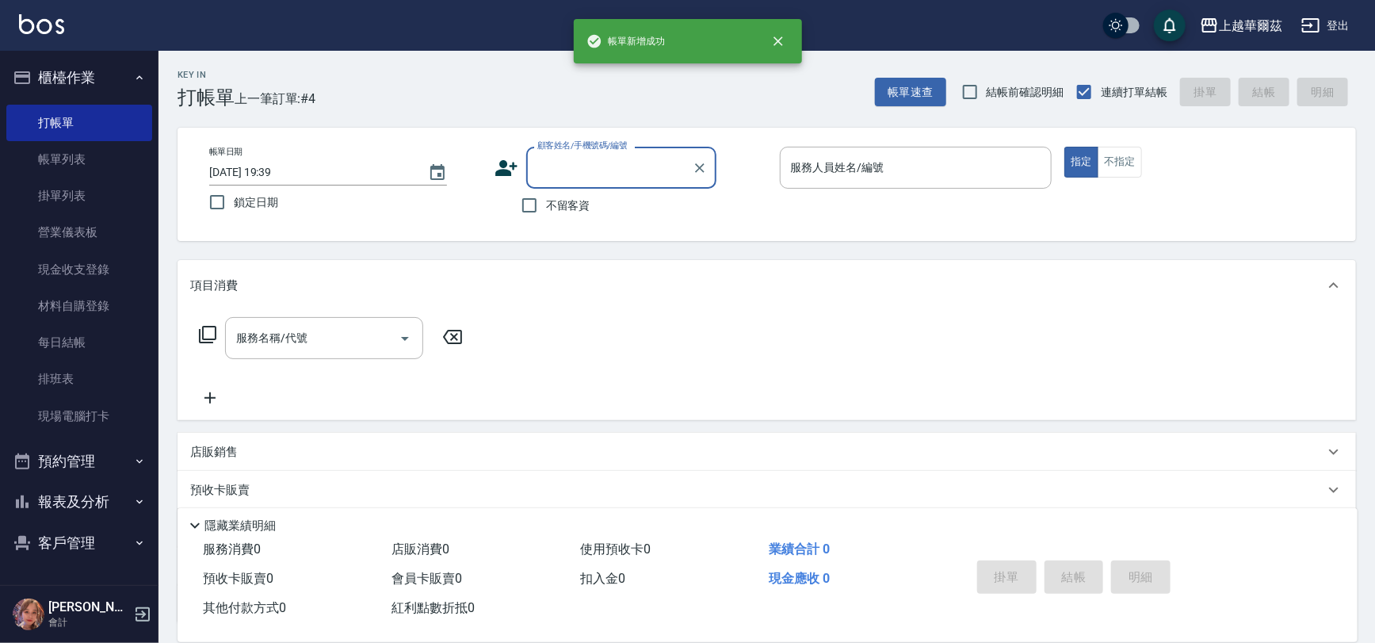
scroll to position [0, 0]
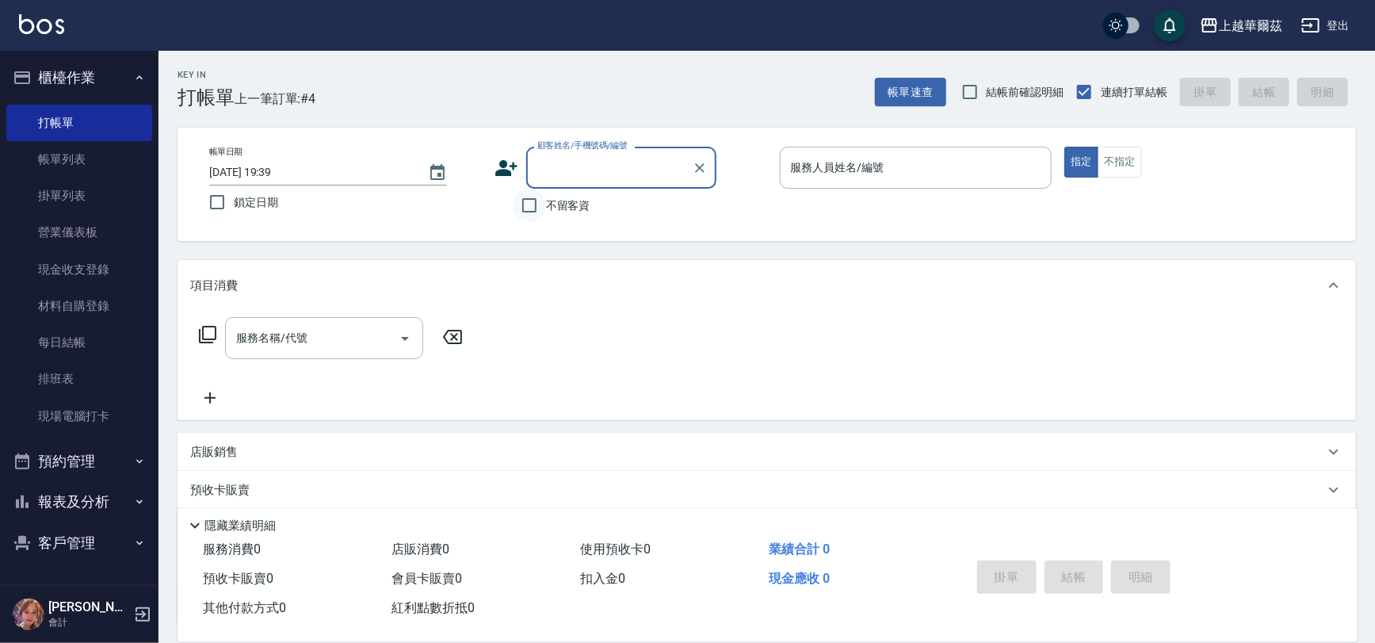
click at [517, 202] on input "不留客資" at bounding box center [529, 205] width 33 height 33
checkbox input "true"
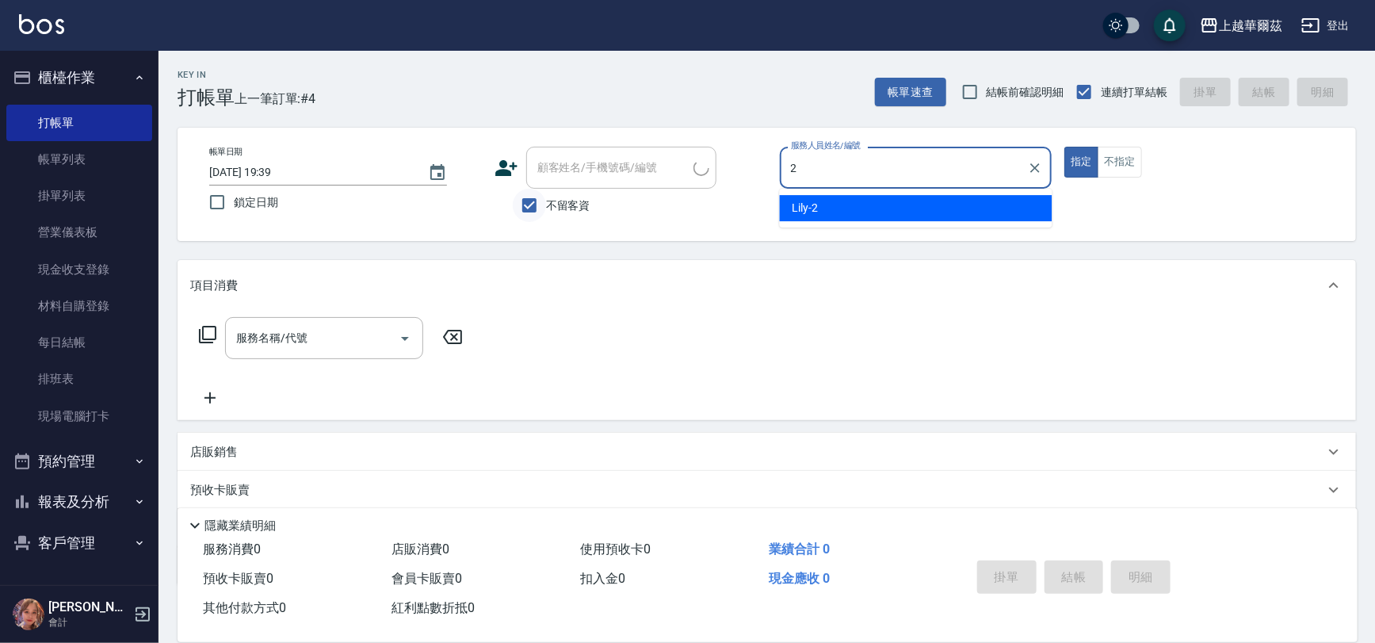
type input "Lily-2"
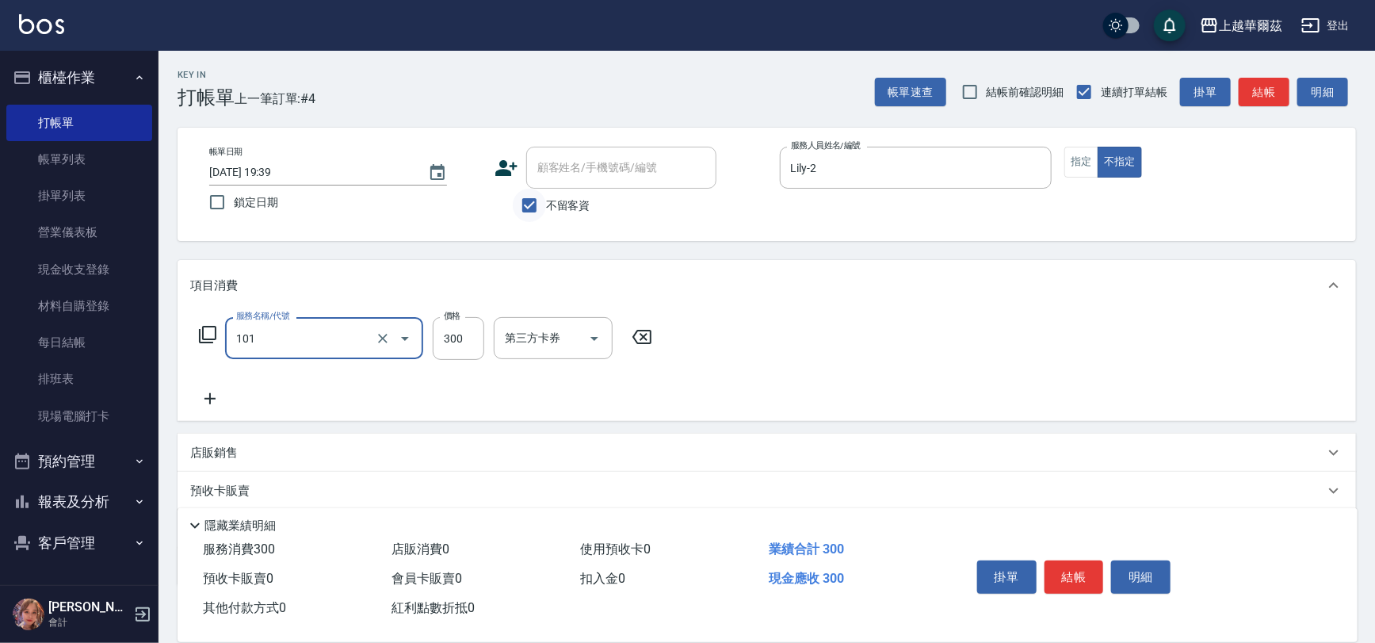
type input "洗髮300(101)"
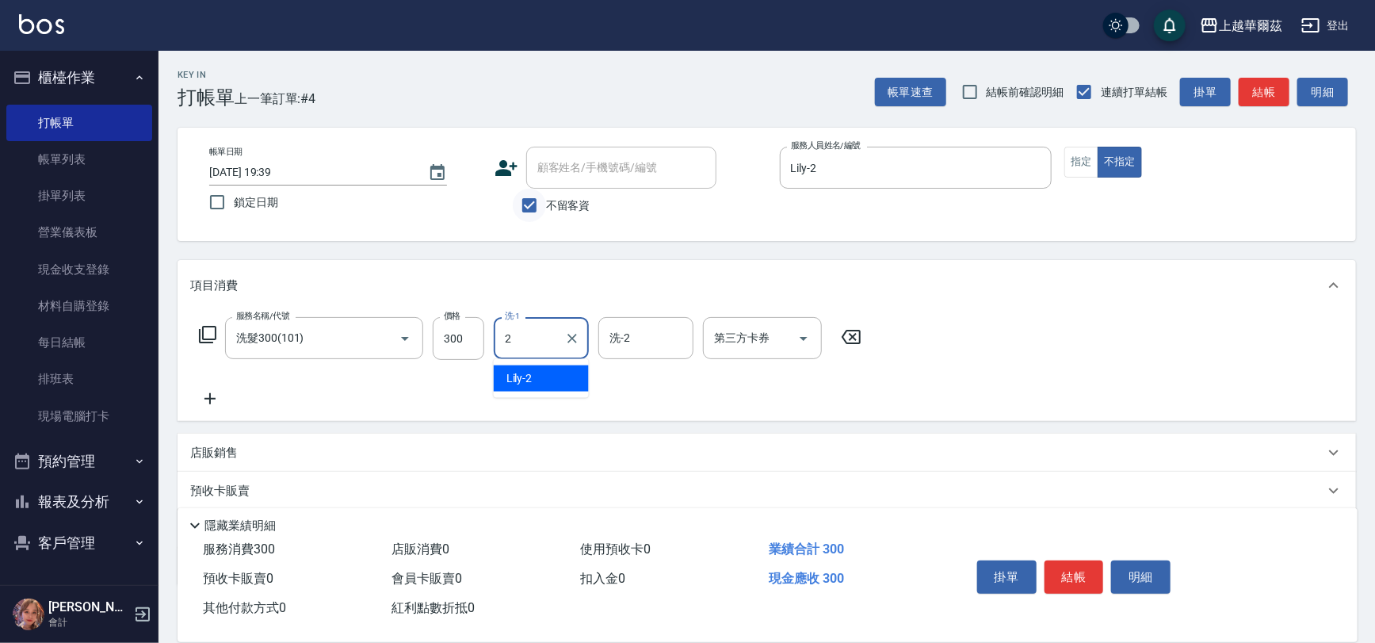
type input "Lily-2"
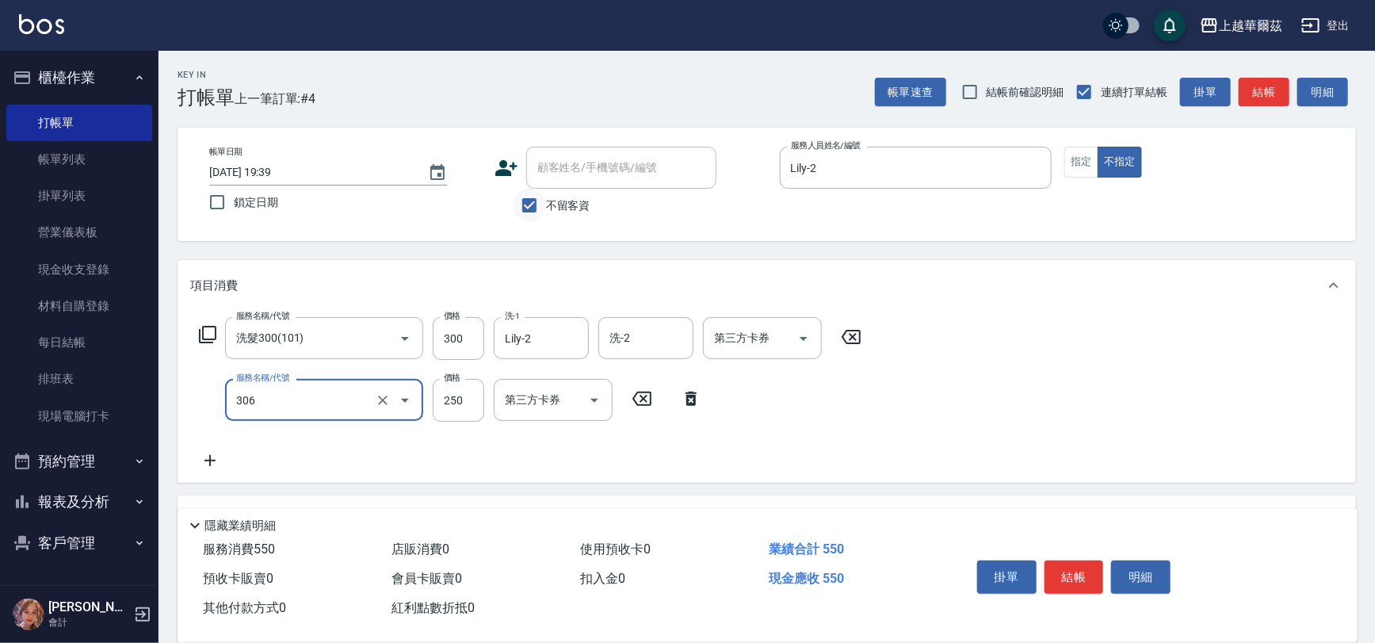
type input "剪250(306)"
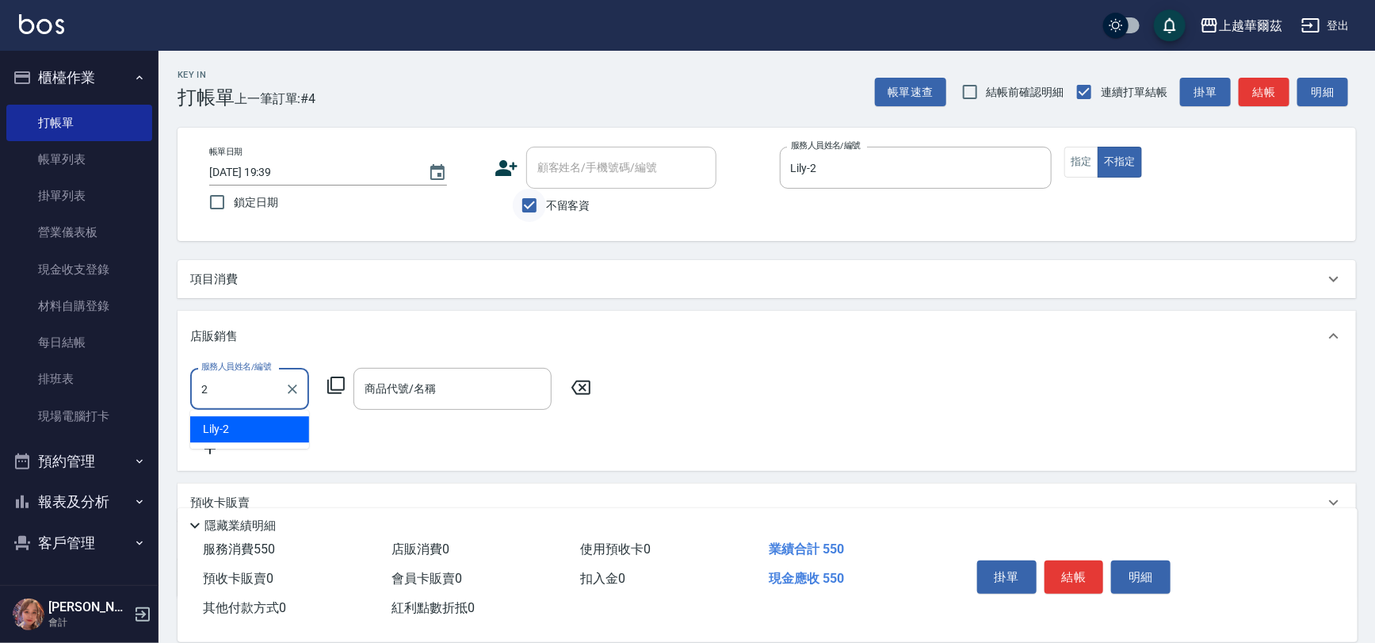
type input "Lily-2"
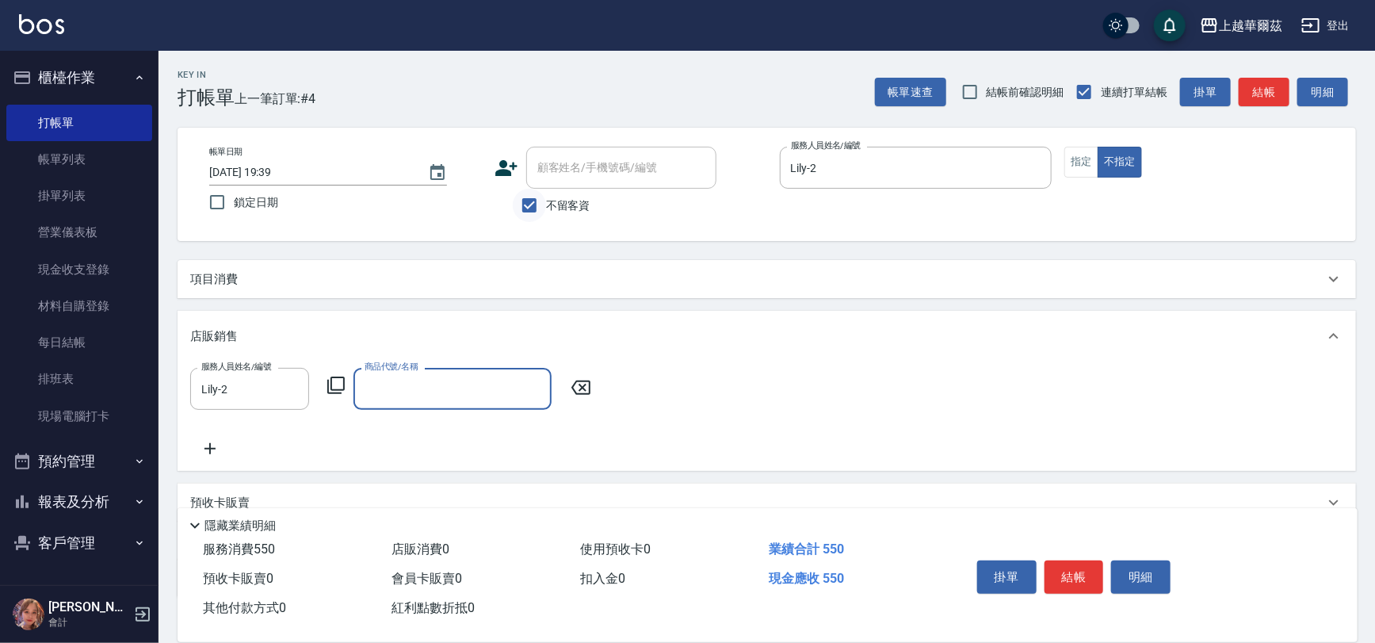
type input "＿"
type input "瞬間護髮 50"
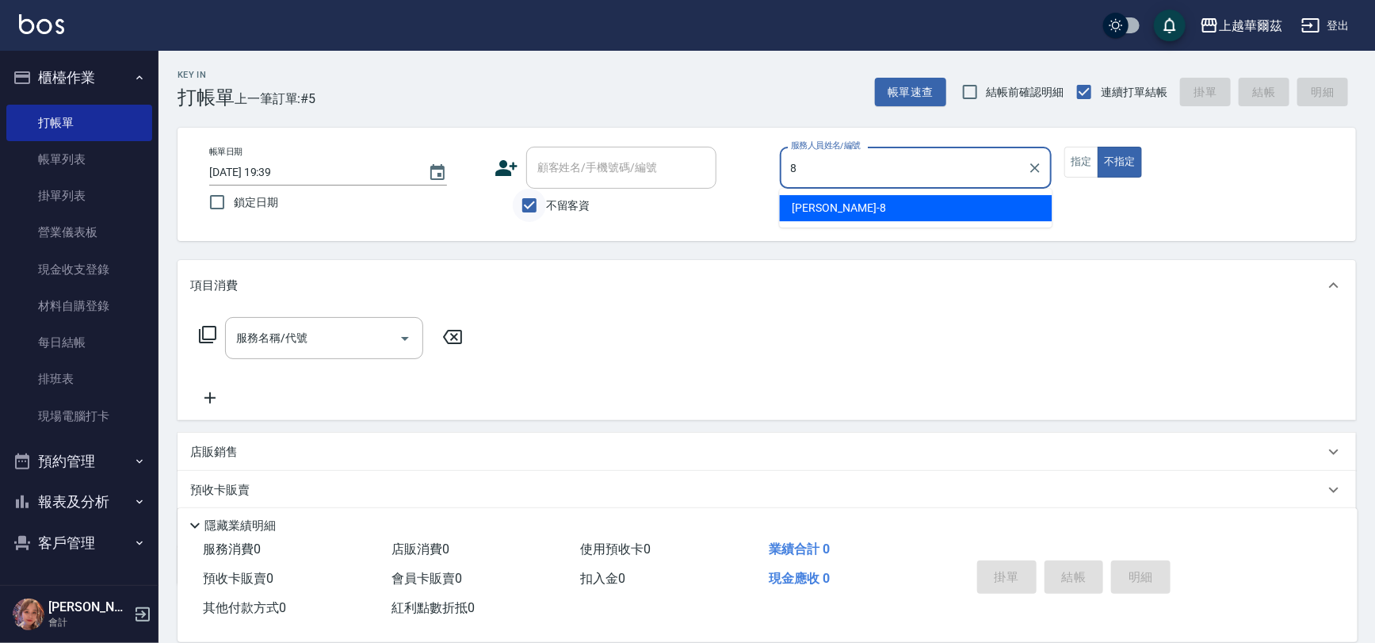
type input "[PERSON_NAME]-8"
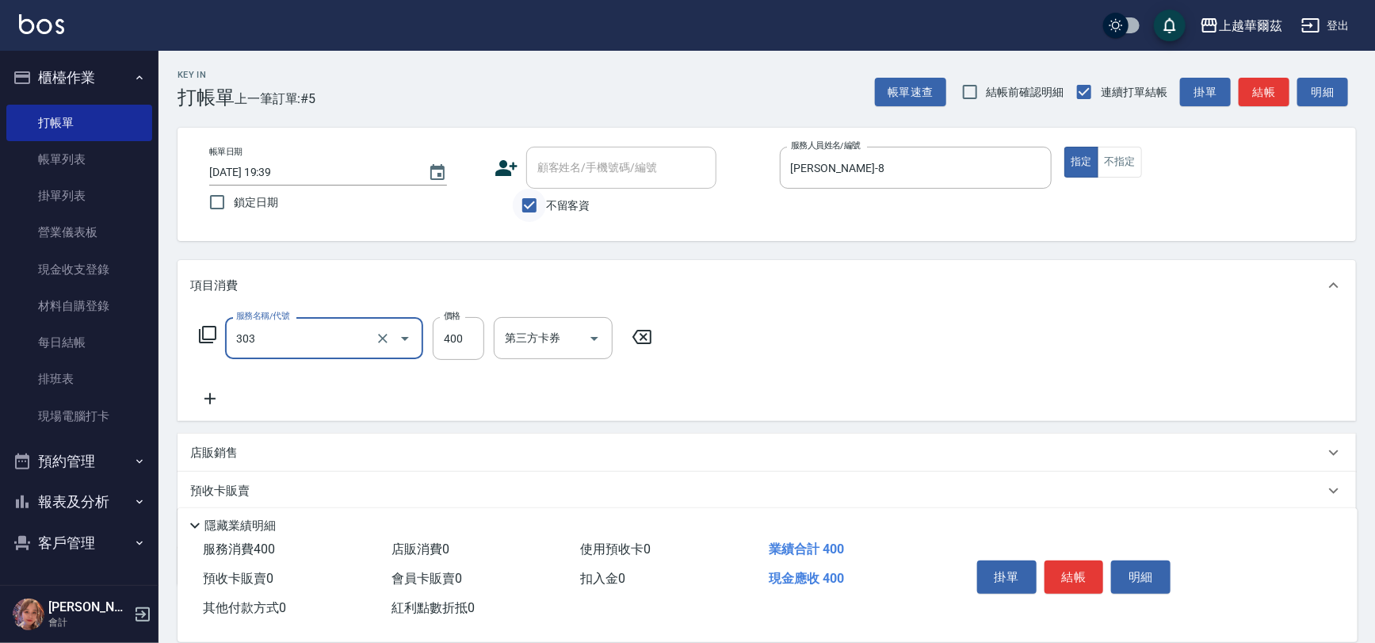
type input "剪髮400(303)"
type input "450"
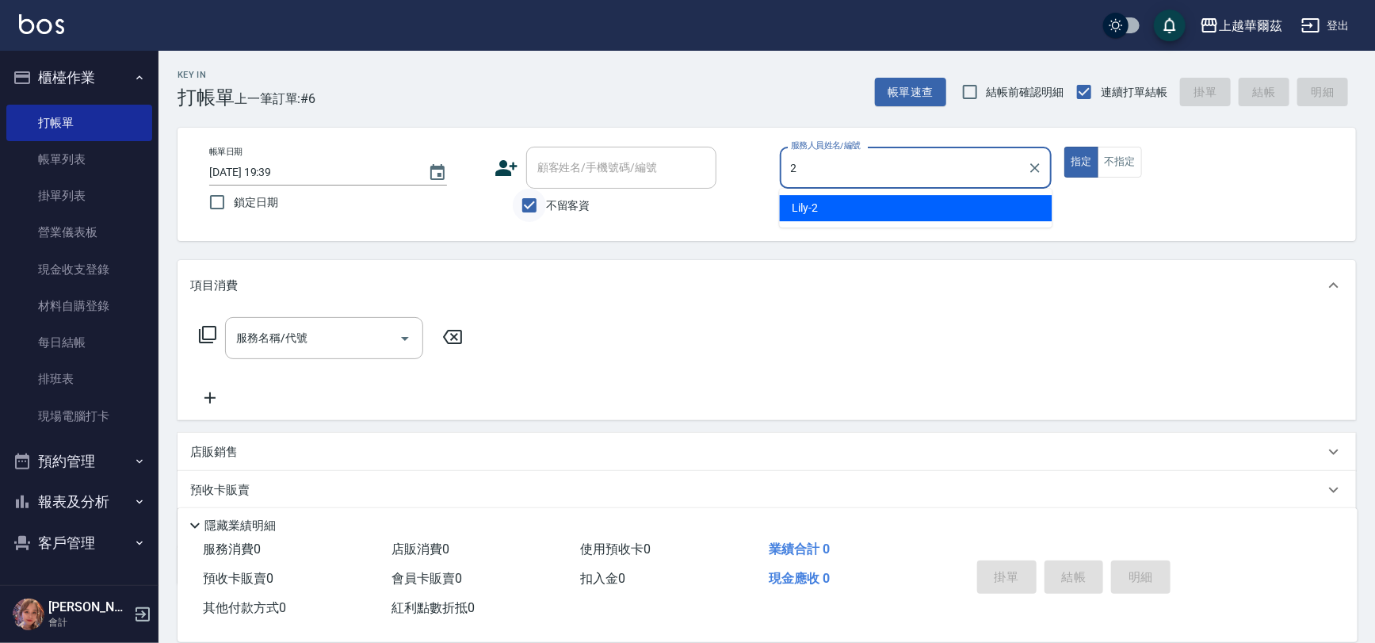
type input "Lily-2"
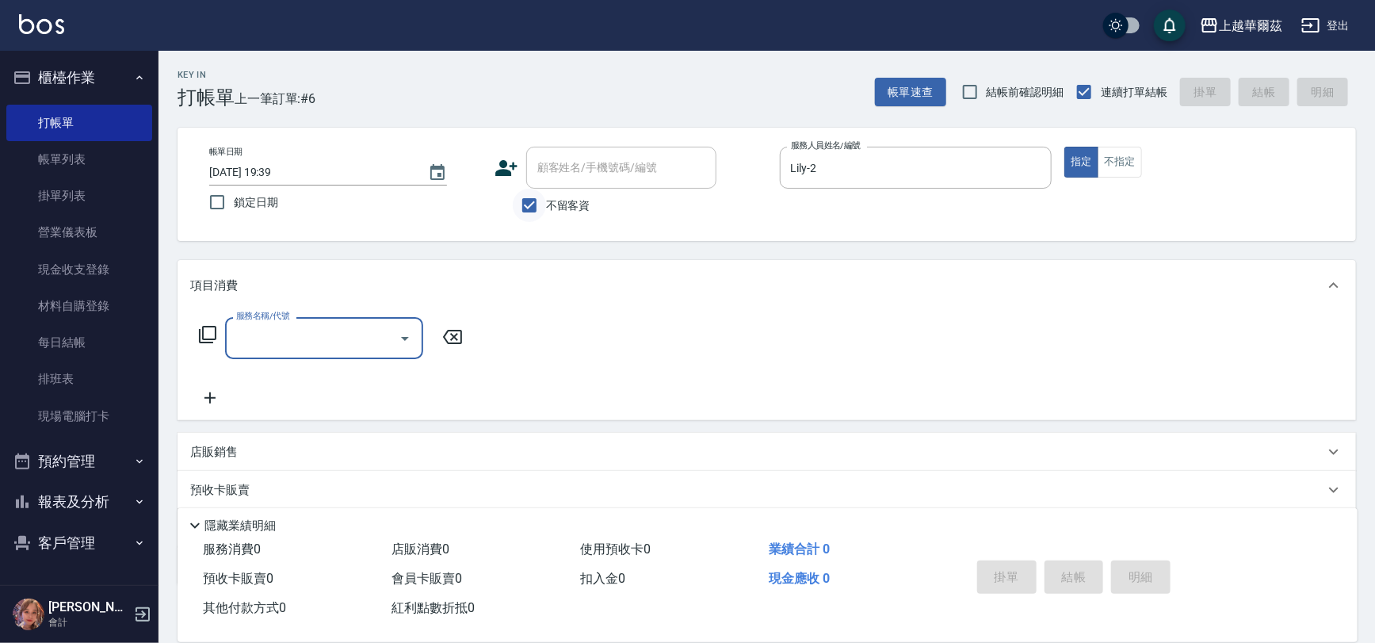
type input "1"
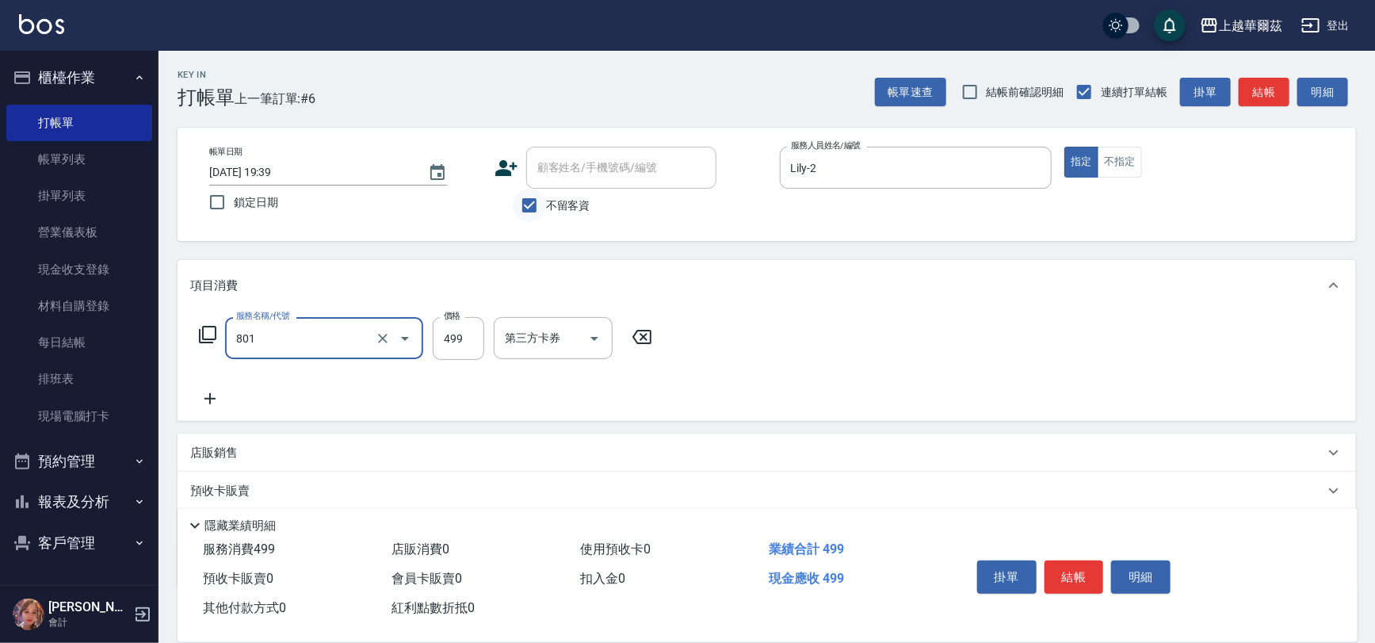
type input "舒壓洗499(801)"
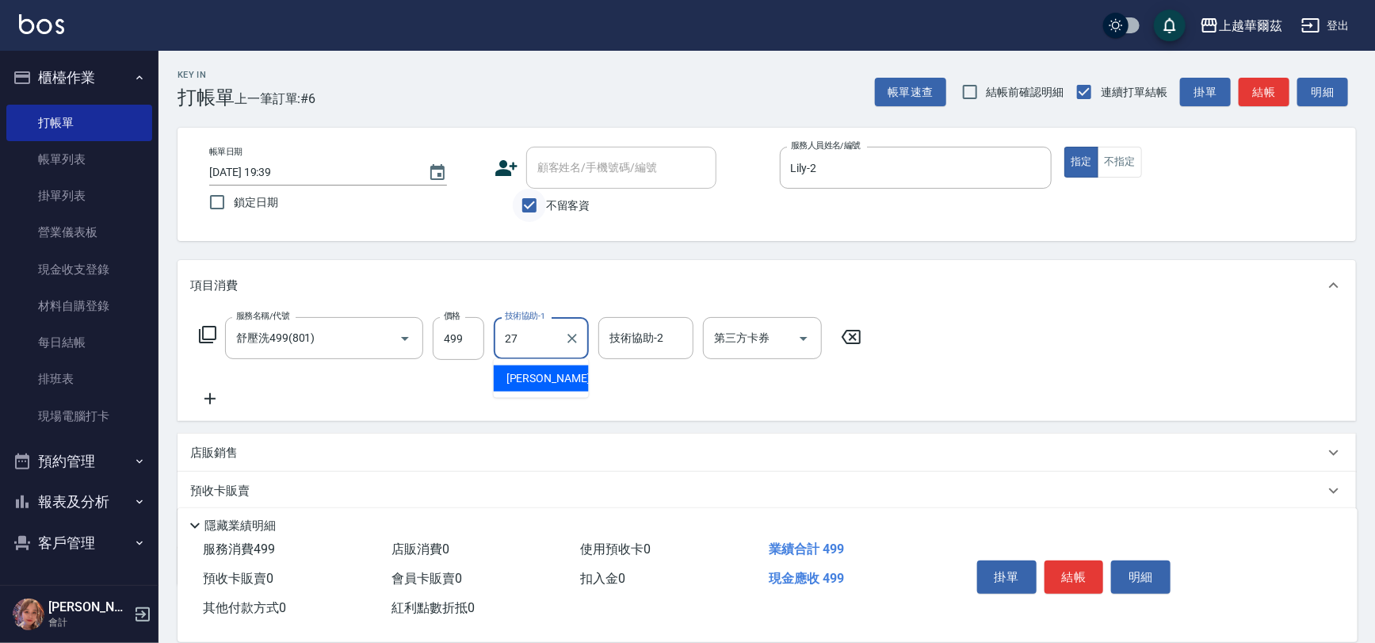
type input "Sandy-27"
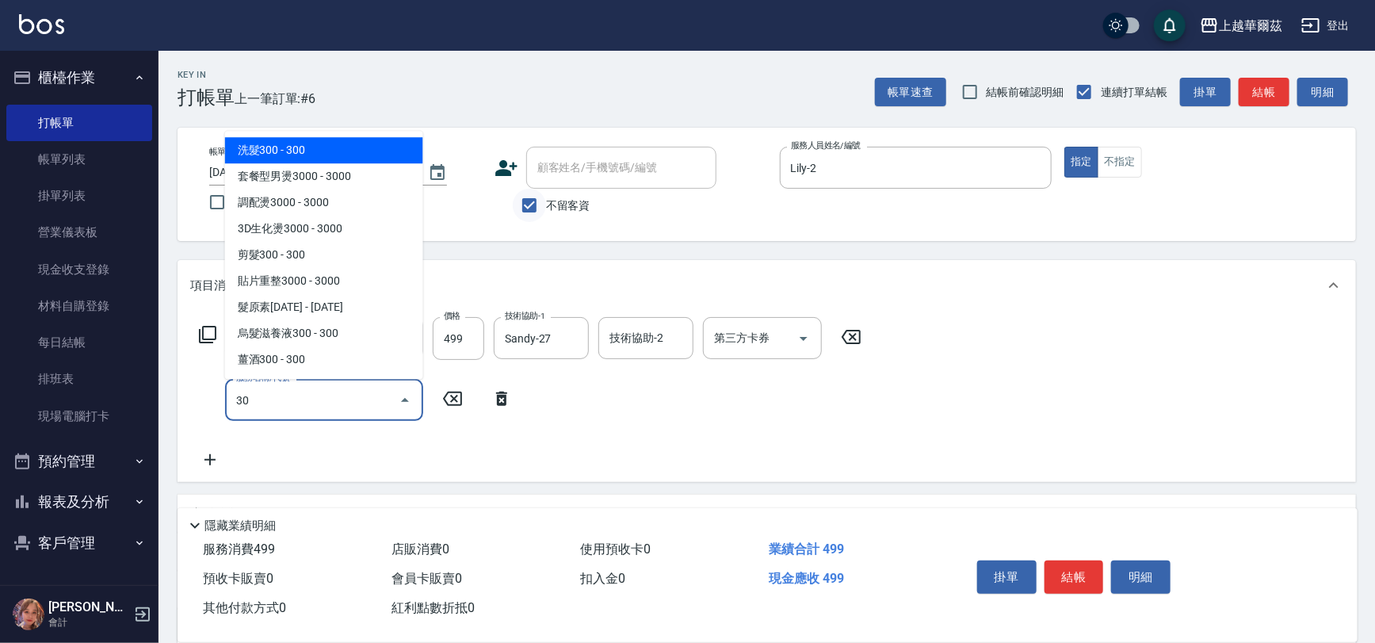
type input "303"
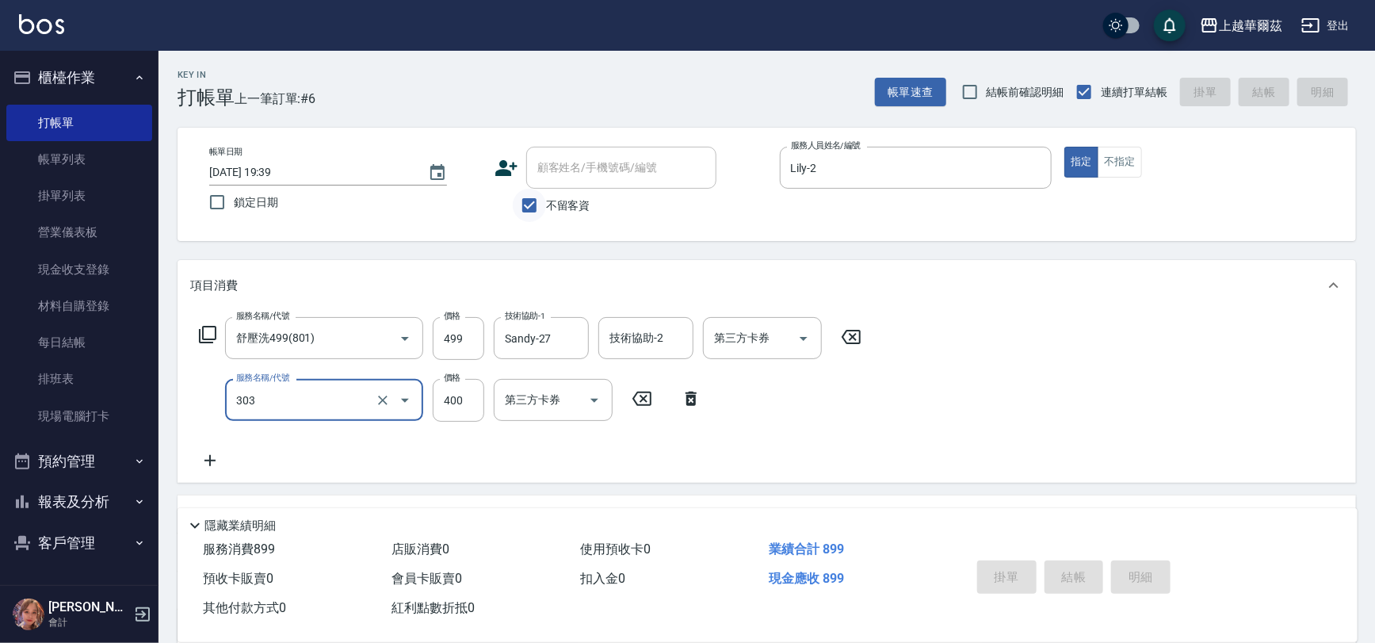
type input "[DATE] 19:40"
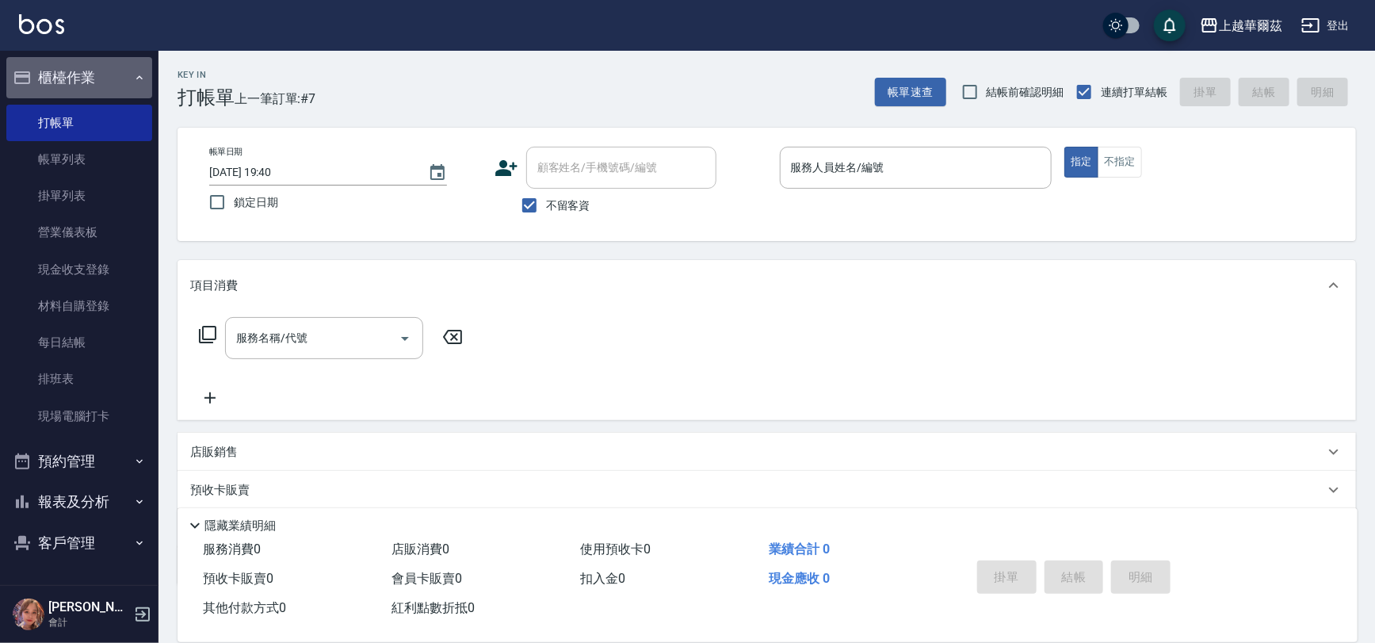
click at [75, 92] on button "櫃檯作業" at bounding box center [79, 77] width 146 height 41
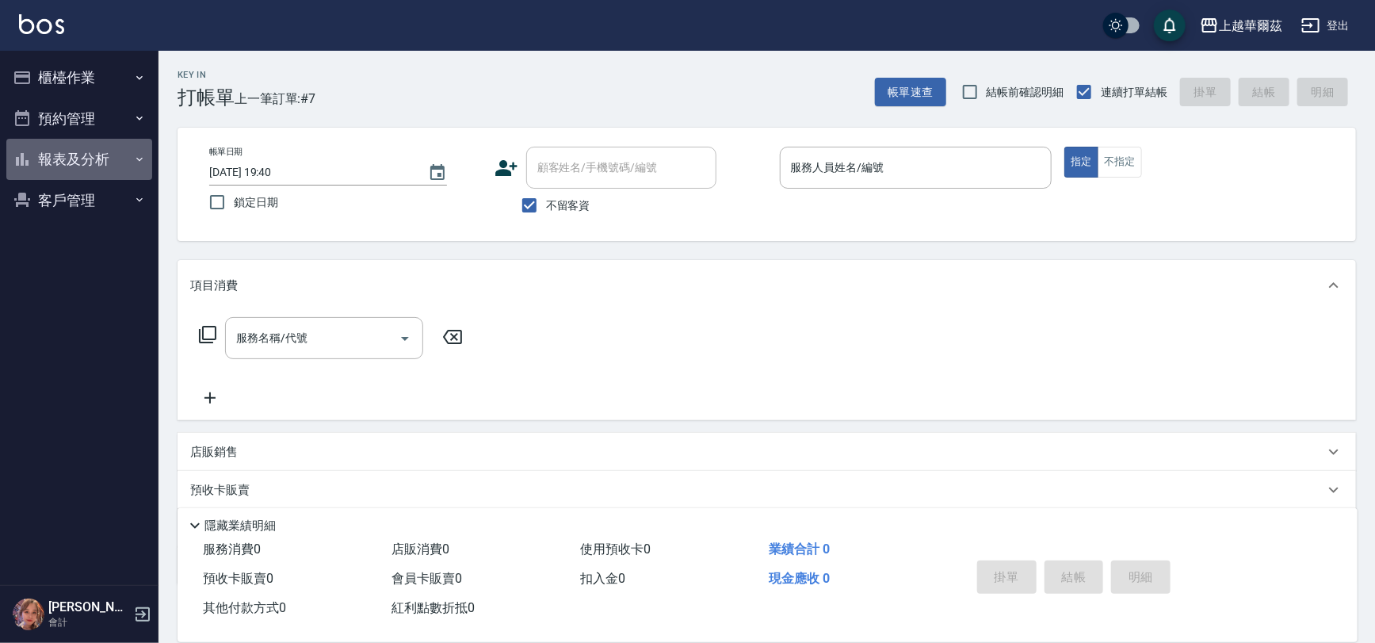
click at [78, 163] on button "報表及分析" at bounding box center [79, 159] width 146 height 41
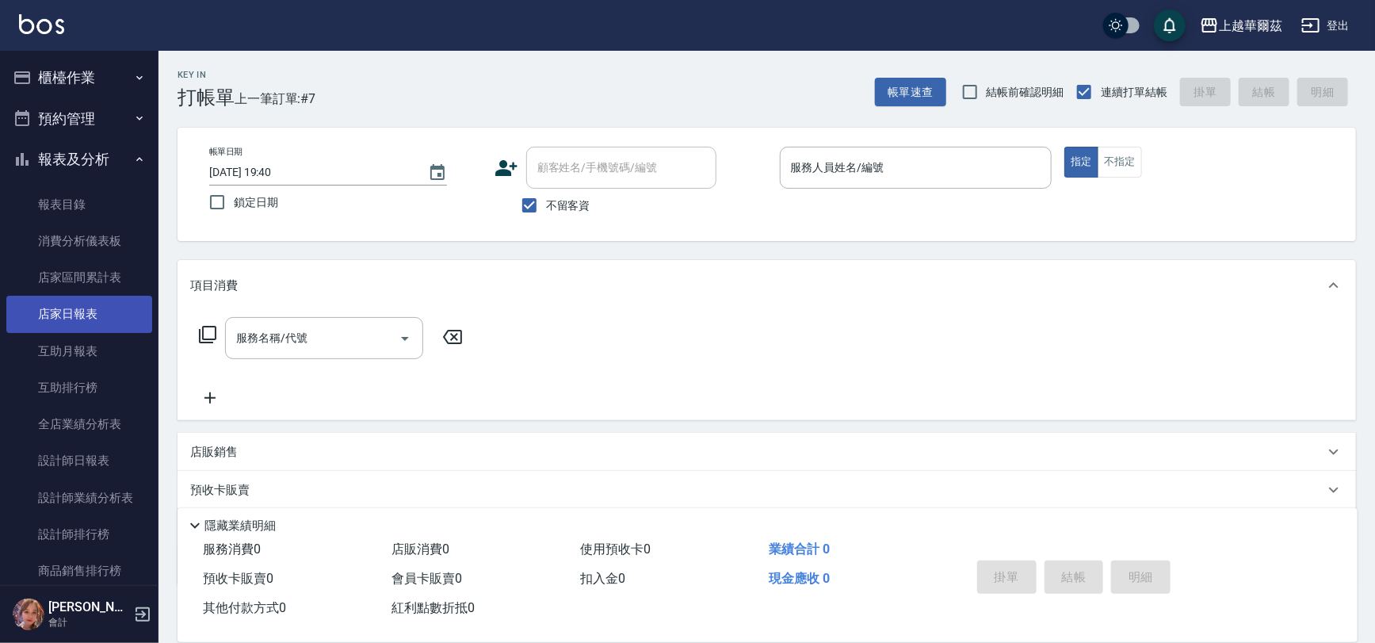
click at [76, 326] on link "店家日報表" at bounding box center [79, 314] width 146 height 36
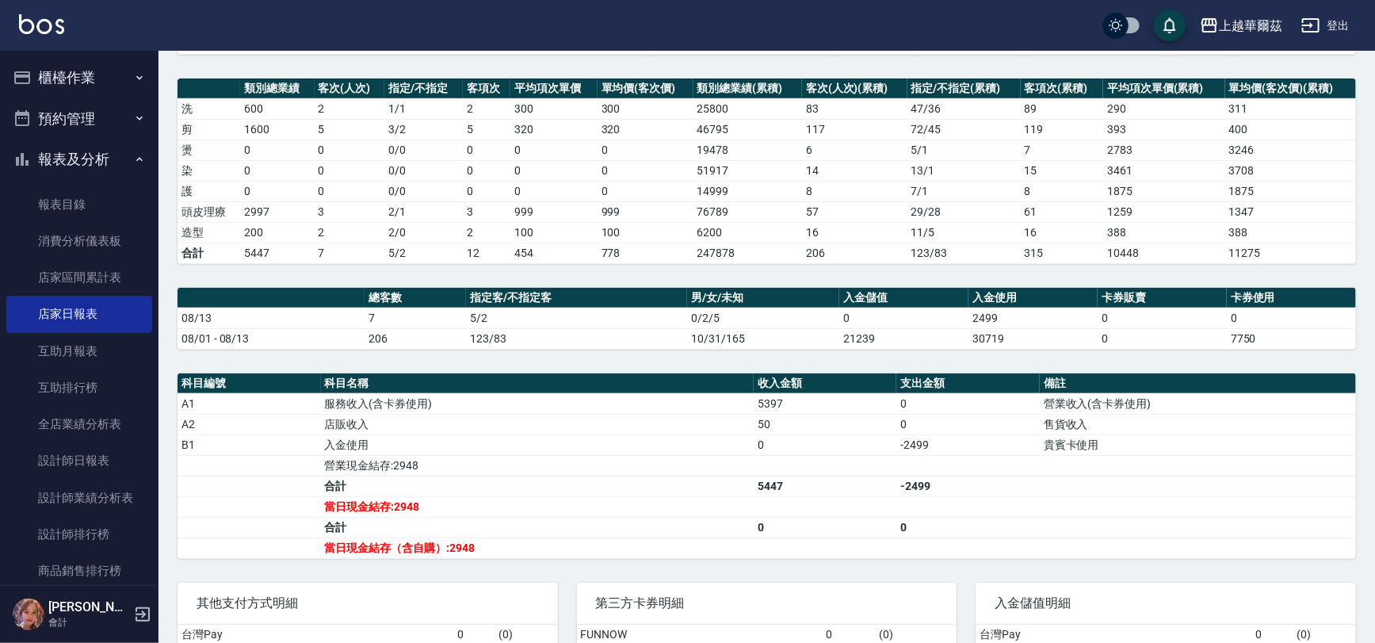
scroll to position [360, 0]
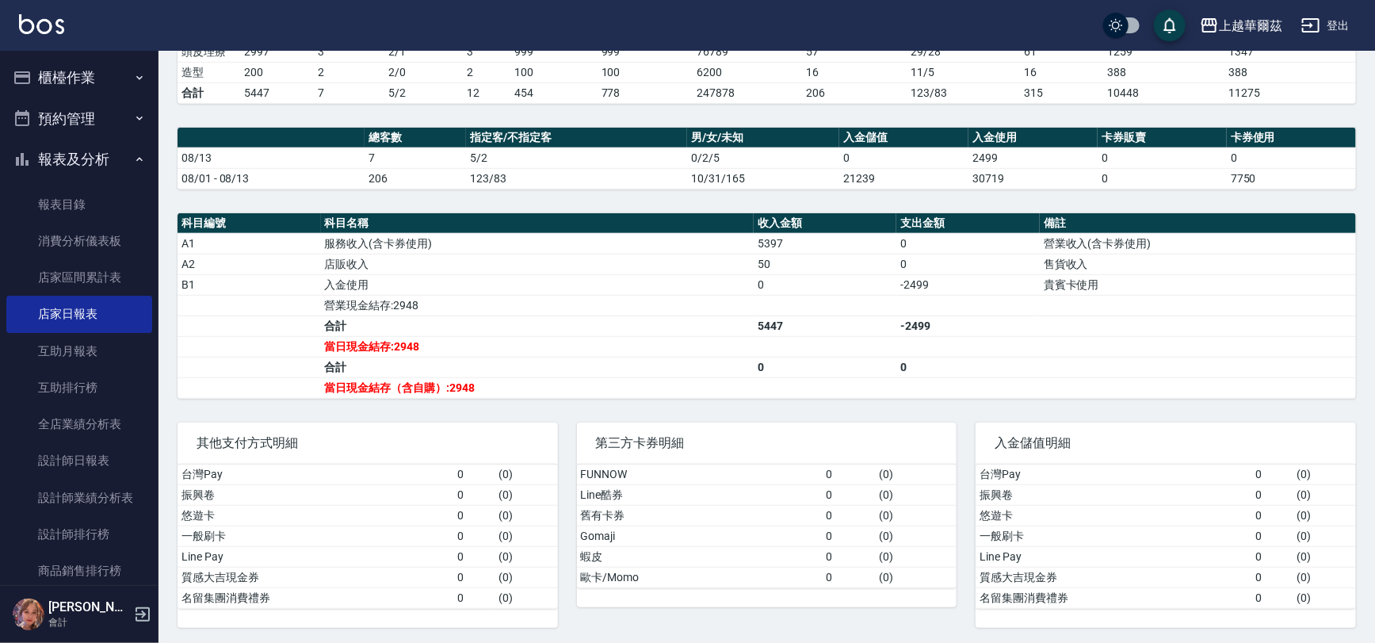
click at [51, 177] on button "報表及分析" at bounding box center [79, 159] width 146 height 41
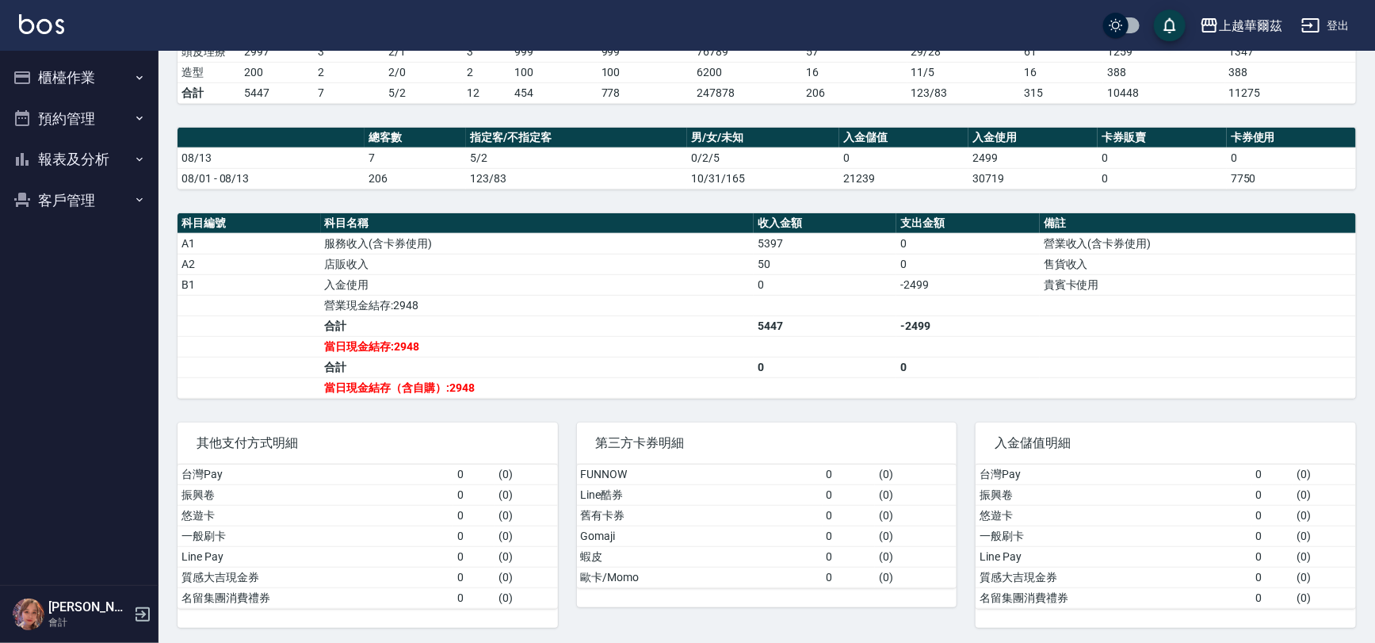
click at [63, 80] on button "櫃檯作業" at bounding box center [79, 77] width 146 height 41
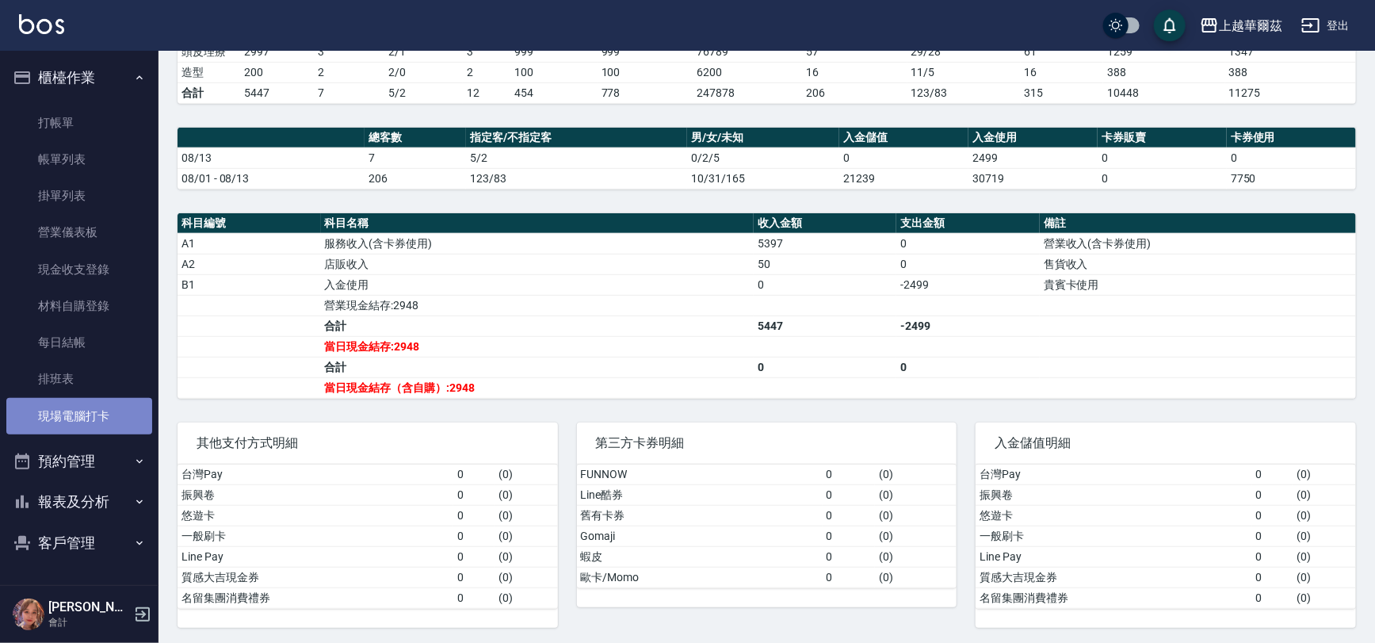
click at [67, 421] on link "現場電腦打卡" at bounding box center [79, 416] width 146 height 36
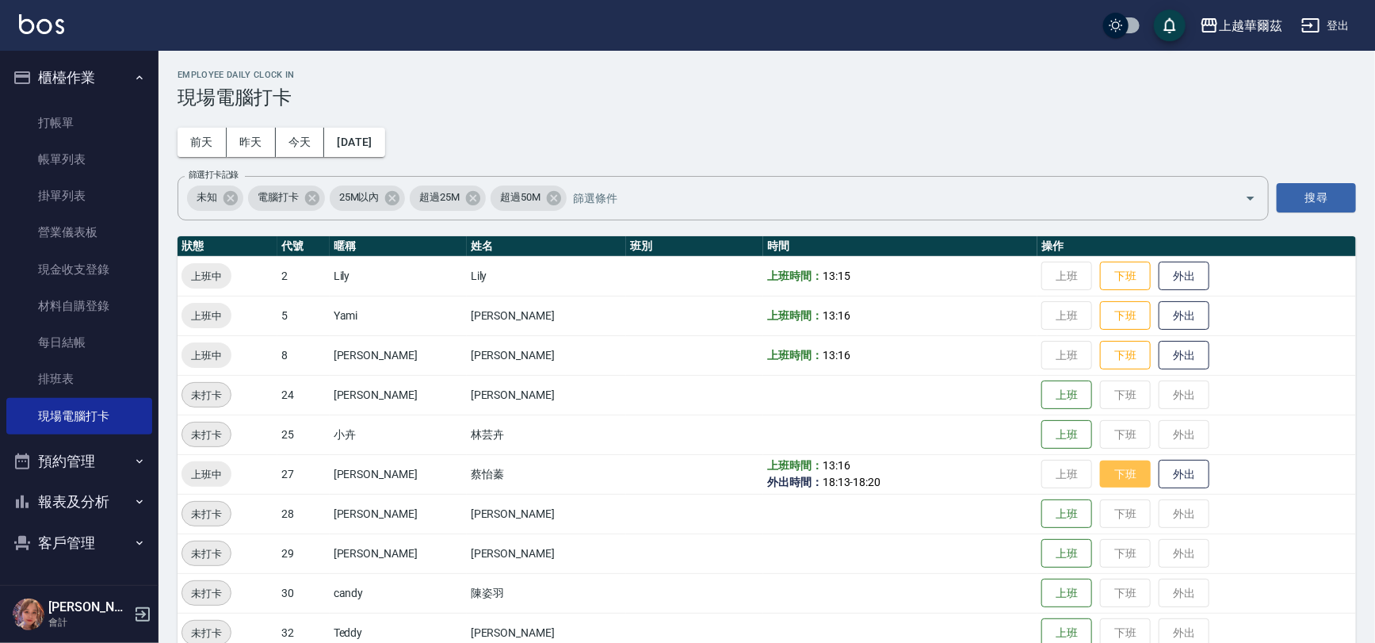
click at [1113, 474] on button "下班" at bounding box center [1125, 474] width 51 height 28
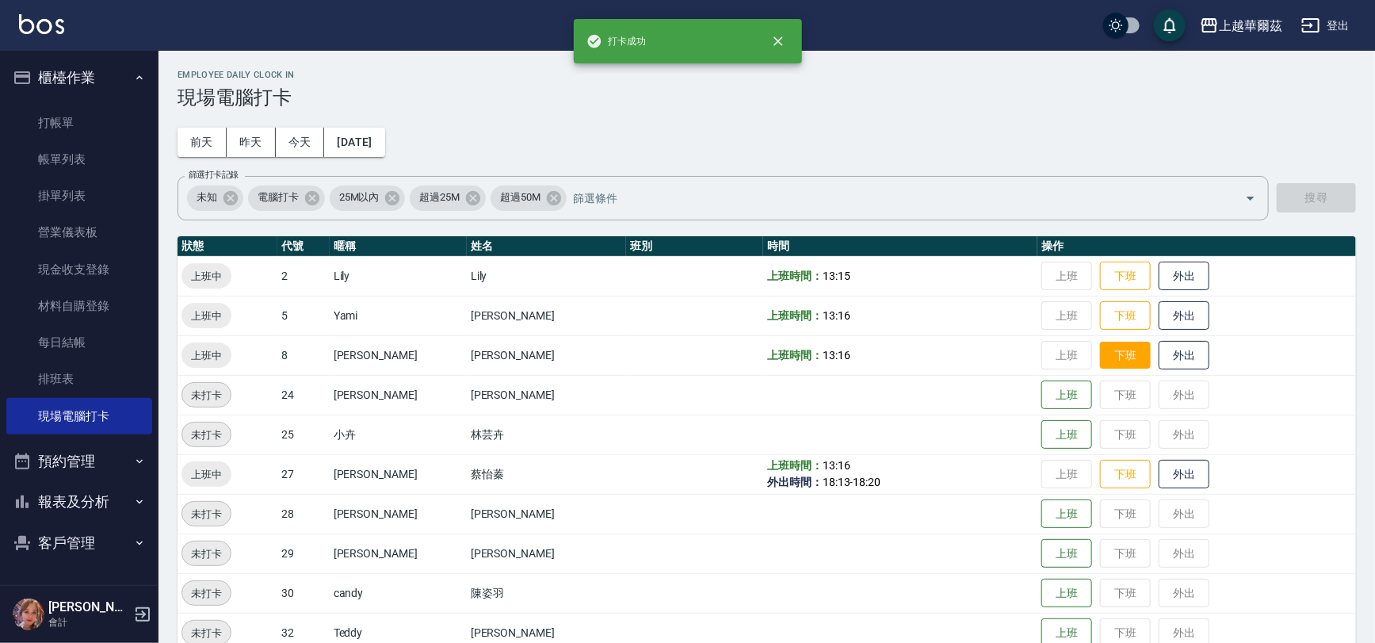
click at [1112, 354] on button "下班" at bounding box center [1125, 355] width 51 height 28
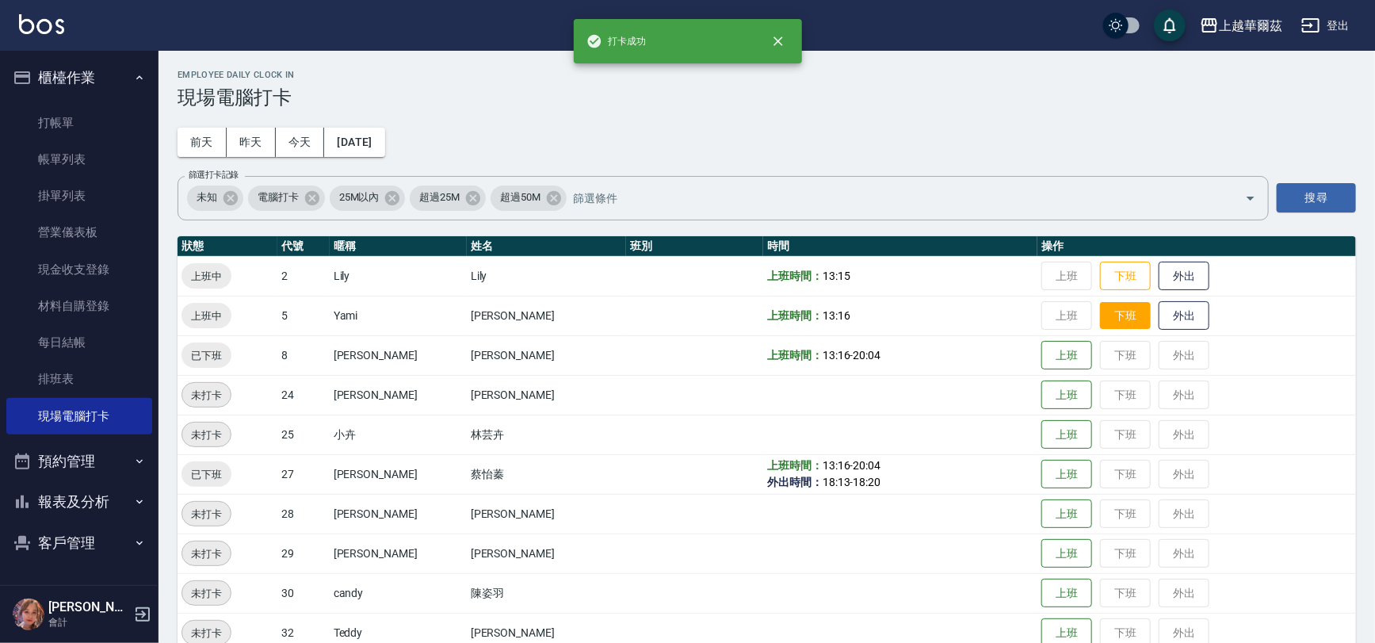
click at [1100, 323] on button "下班" at bounding box center [1125, 316] width 51 height 28
click at [1100, 277] on button "下班" at bounding box center [1125, 276] width 51 height 28
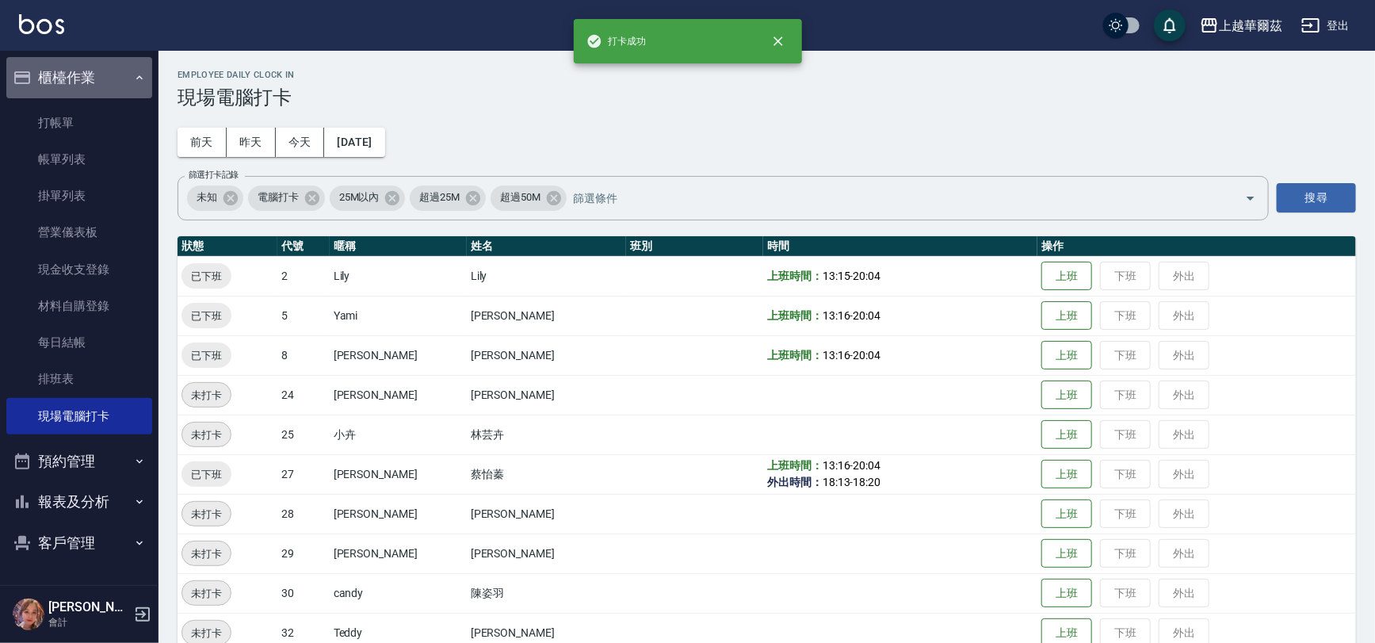
click at [113, 71] on button "櫃檯作業" at bounding box center [79, 77] width 146 height 41
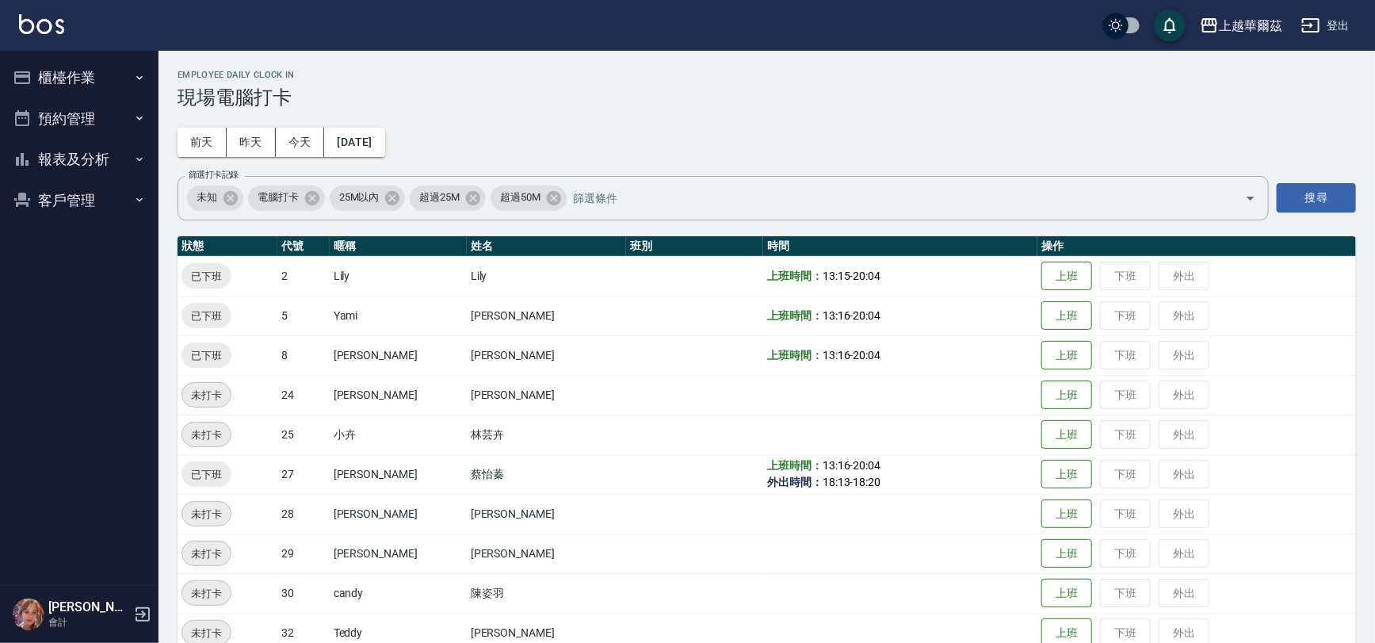
drag, startPoint x: 135, startPoint y: 612, endPoint x: 158, endPoint y: 10, distance: 602.6
click at [137, 612] on icon "button" at bounding box center [142, 614] width 19 height 19
